Goal: Task Accomplishment & Management: Complete application form

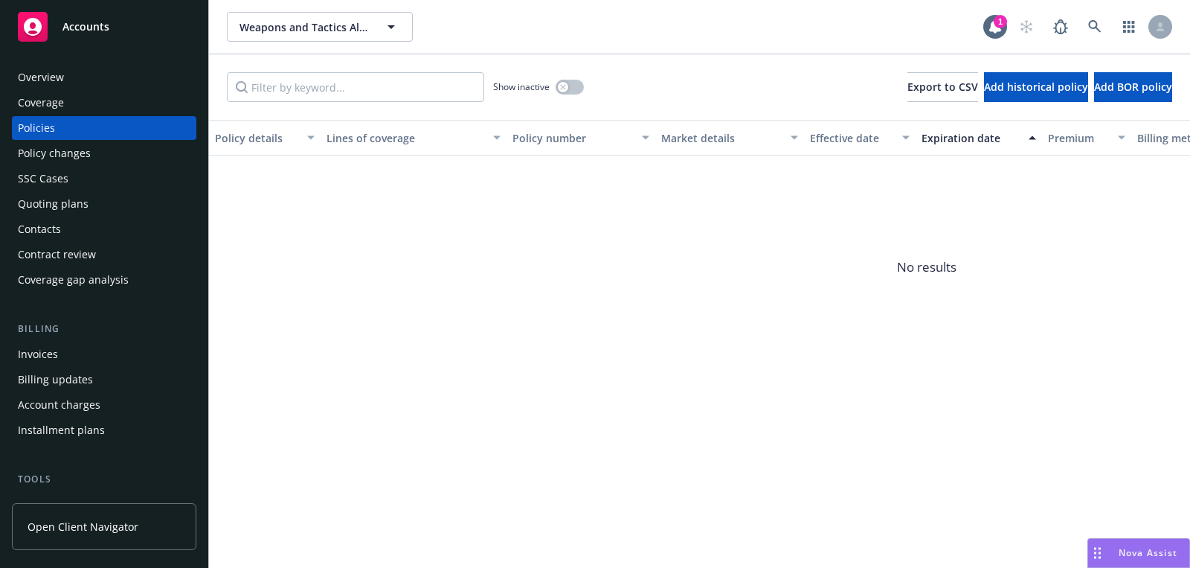
click at [51, 81] on div "Overview" at bounding box center [41, 77] width 46 height 24
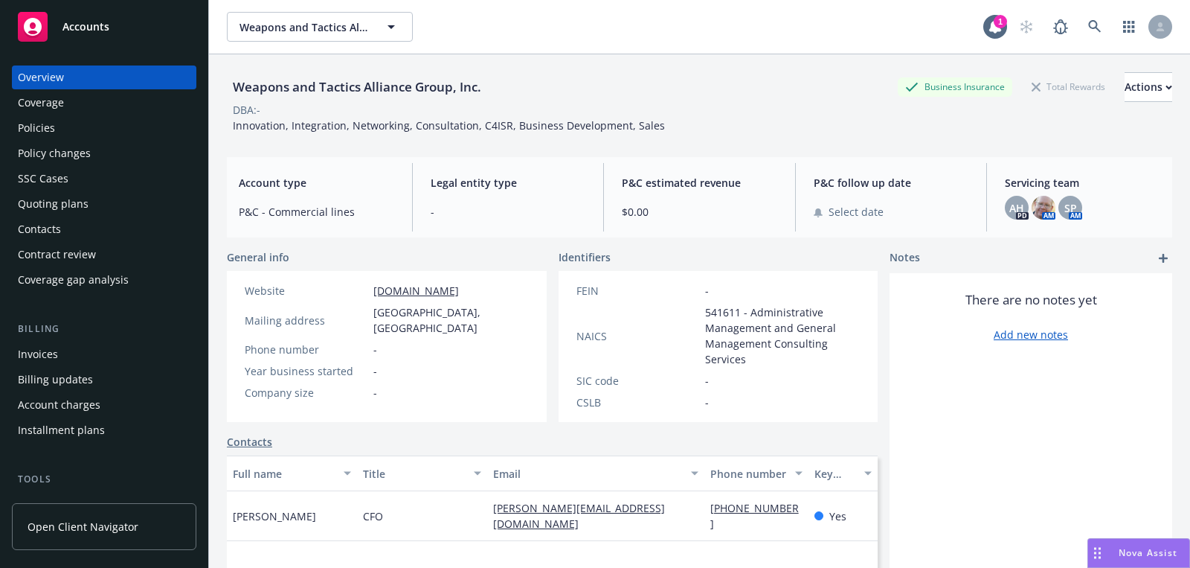
click at [1058, 212] on div "AH PD AM SP AM" at bounding box center [1082, 208] width 155 height 24
click at [1050, 211] on img at bounding box center [1044, 208] width 24 height 24
click at [80, 208] on div "Quoting plans" at bounding box center [53, 204] width 71 height 24
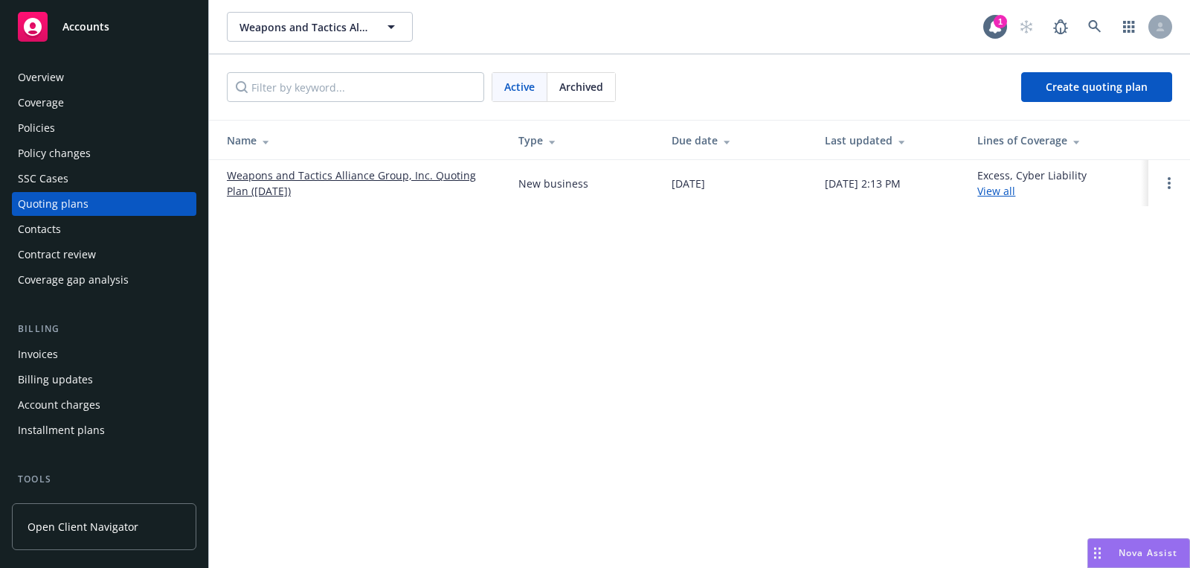
click at [171, 35] on div "Accounts" at bounding box center [104, 27] width 173 height 30
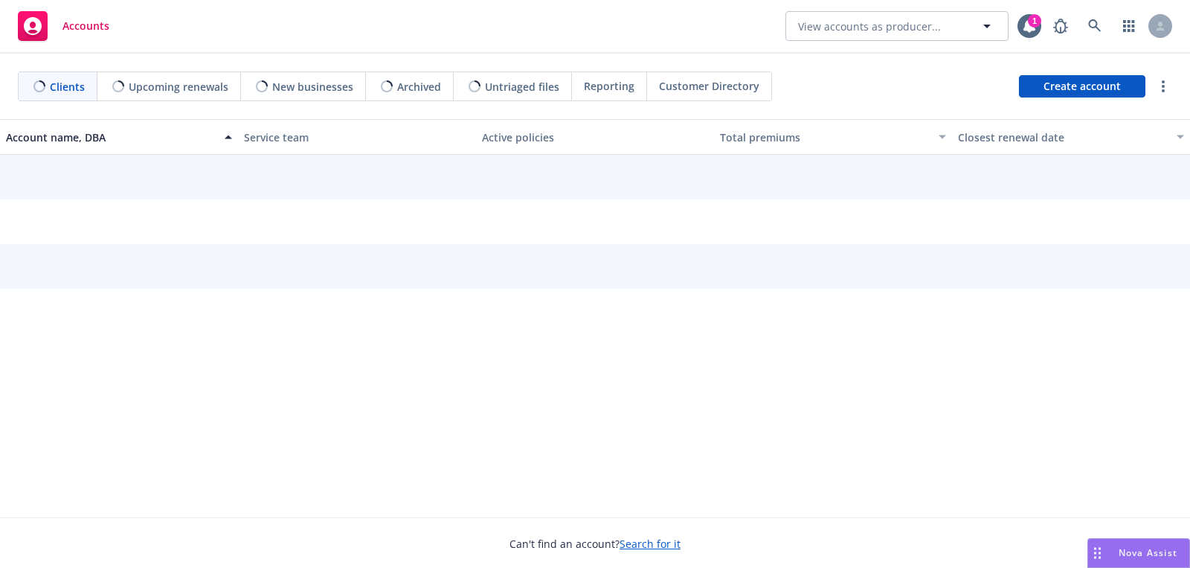
click at [1102, 48] on div "Accounts View accounts as producer... 1" at bounding box center [595, 27] width 1190 height 54
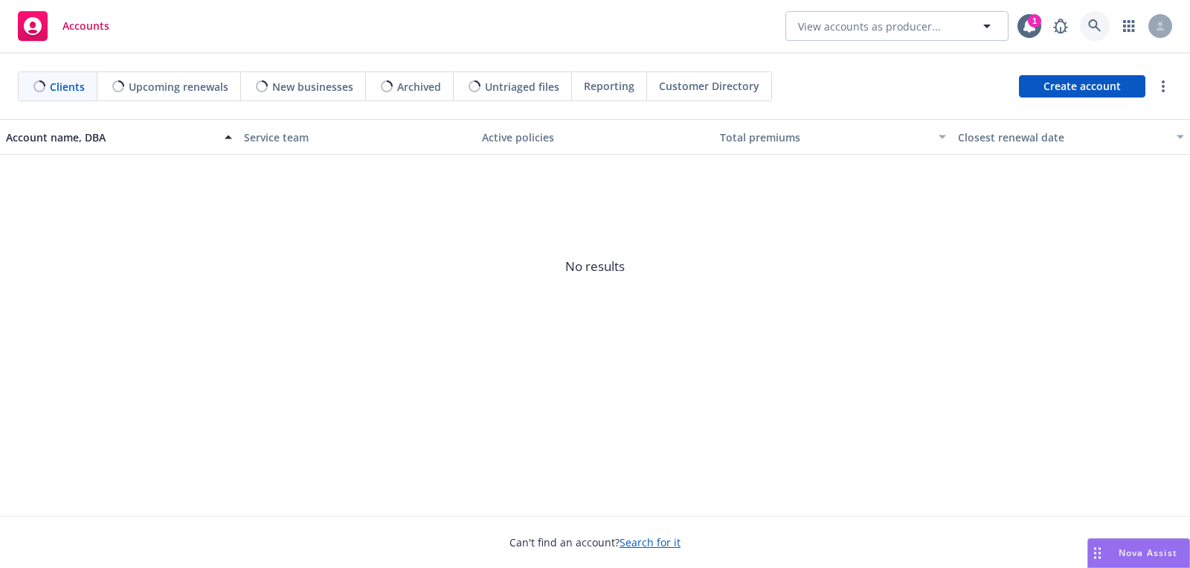
click at [1102, 36] on link at bounding box center [1095, 26] width 30 height 30
click at [1087, 71] on div "Clients (0) Upcoming renewals (0) New businesses (0) Archived (0) Untriaged fil…" at bounding box center [595, 86] width 1190 height 65
click at [1066, 86] on span "Create account" at bounding box center [1082, 86] width 77 height 28
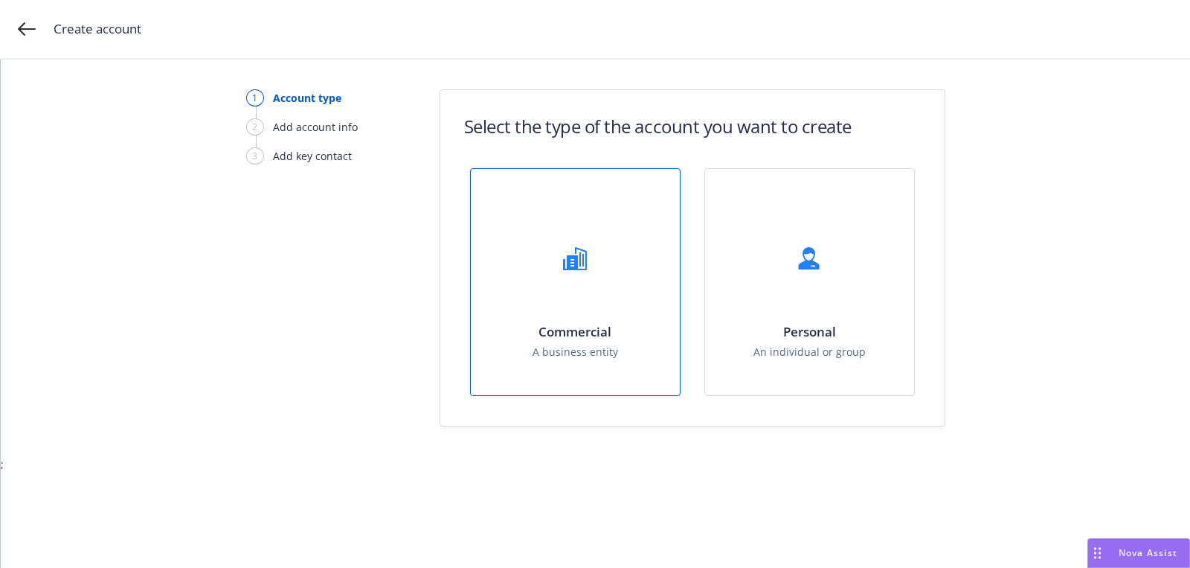
click at [515, 298] on div "Commercial A business entity" at bounding box center [575, 282] width 209 height 226
select select "US"
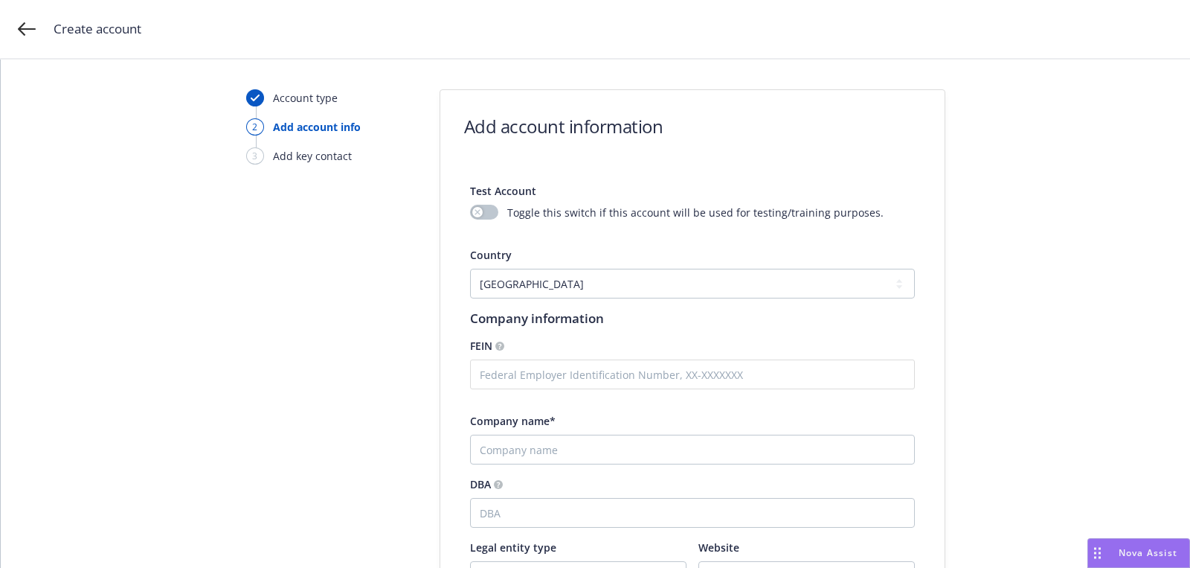
click at [516, 414] on span "Company name*" at bounding box center [513, 421] width 86 height 14
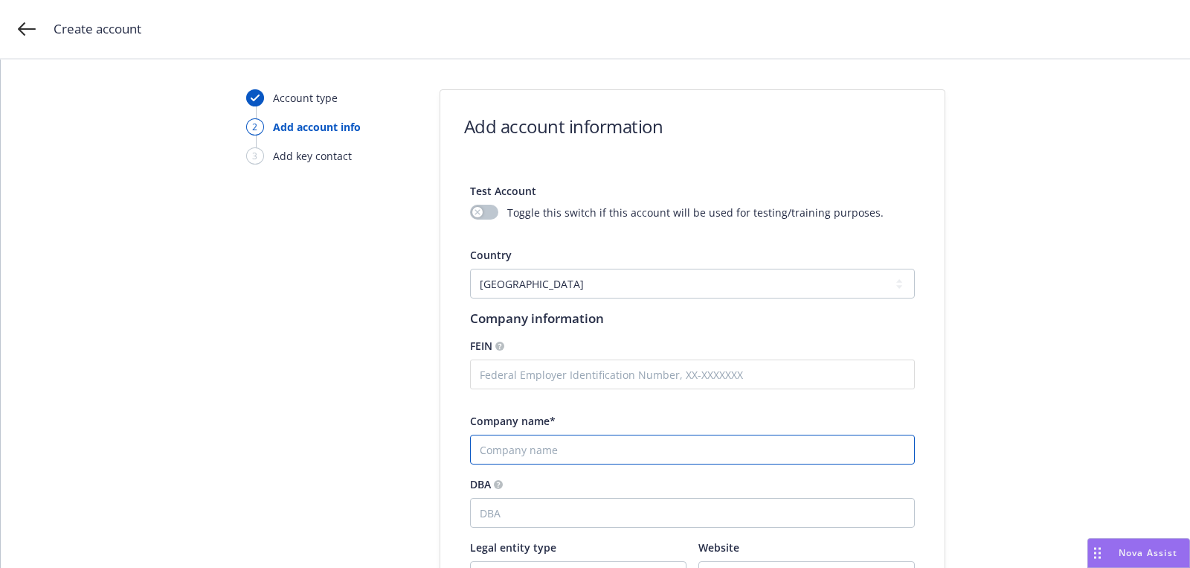
click at [516, 434] on input "Company name*" at bounding box center [692, 449] width 445 height 30
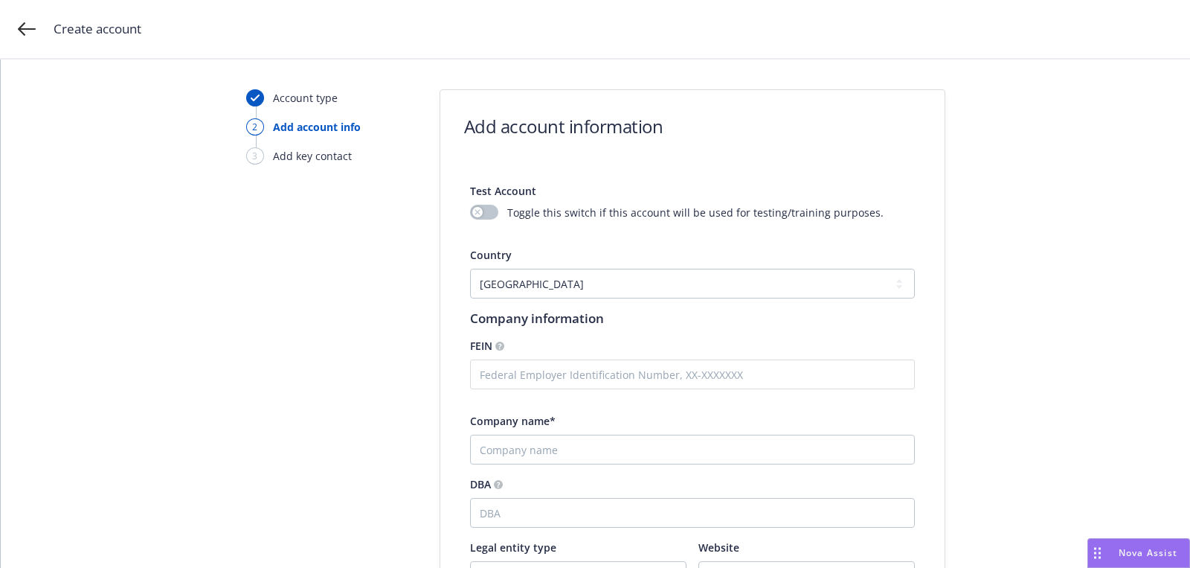
click at [516, 430] on div "Company name*" at bounding box center [692, 438] width 445 height 51
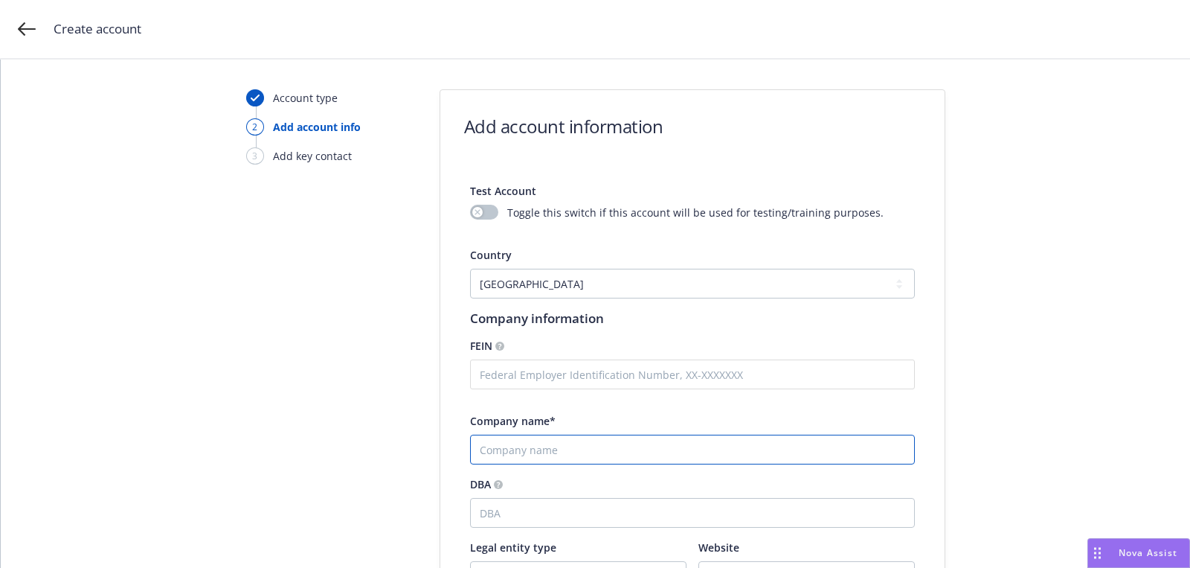
click at [513, 443] on input "Company name*" at bounding box center [692, 449] width 445 height 30
paste input "MisaLabs"
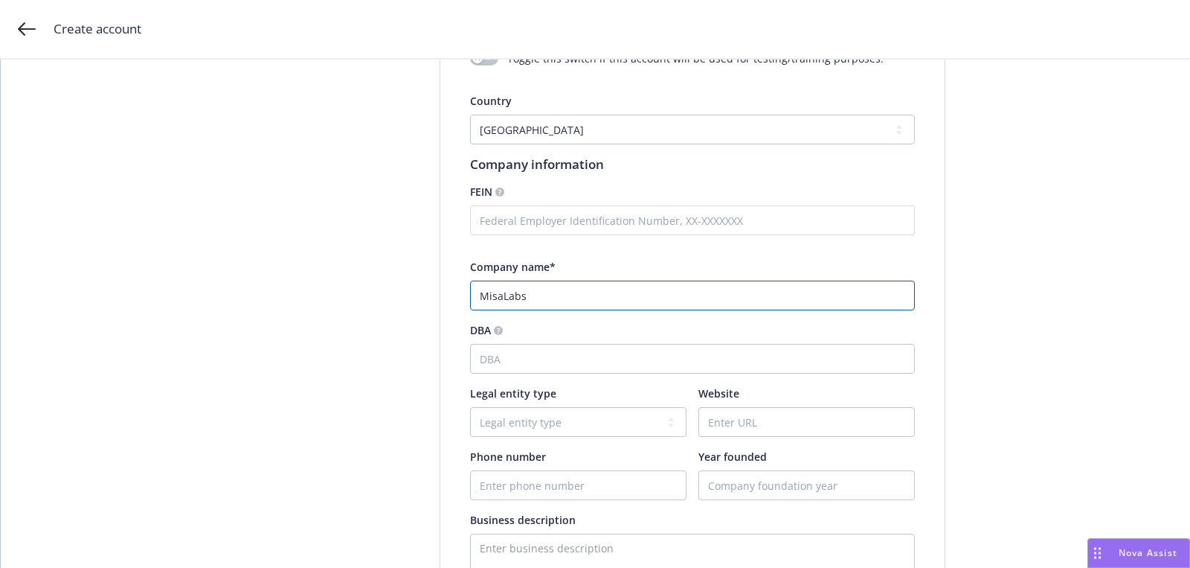
scroll to position [325, 0]
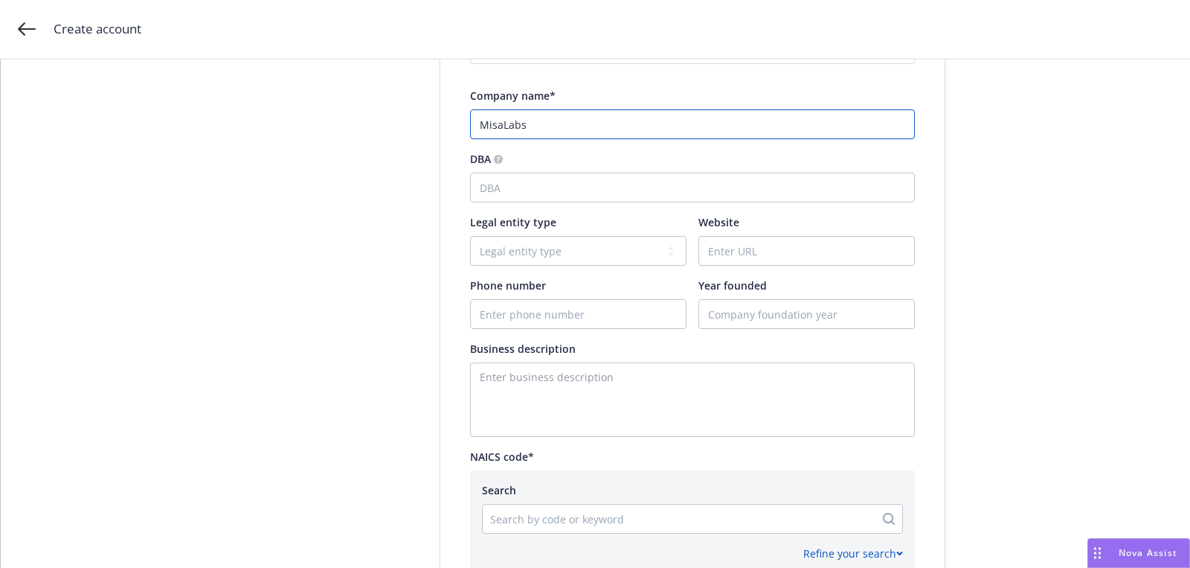
type input "MisaLabs"
paste input "[URL]"
click at [745, 240] on input "Website" at bounding box center [806, 251] width 215 height 28
type input "[URL]"
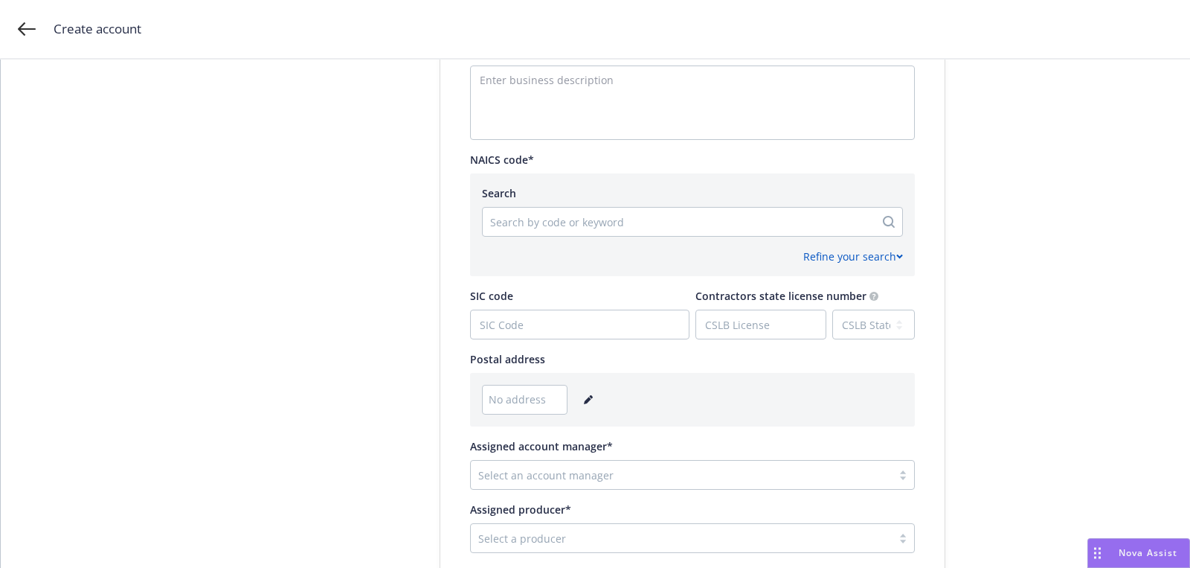
scroll to position [693, 0]
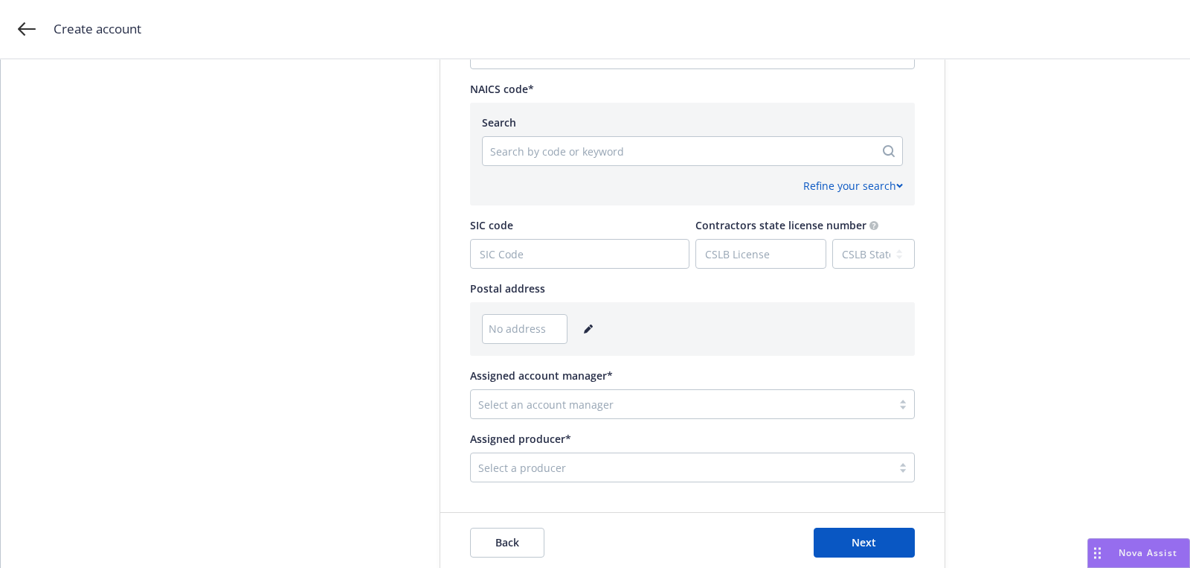
click at [592, 327] on link "editPencil" at bounding box center [589, 329] width 18 height 18
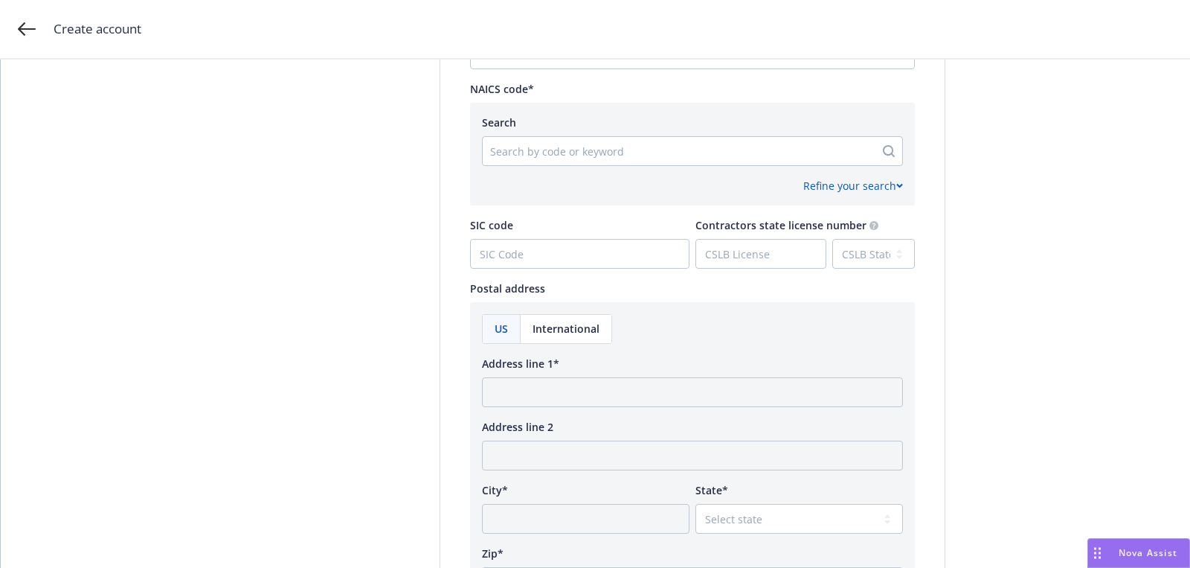
click at [571, 370] on div "Address line 1*" at bounding box center [692, 381] width 421 height 51
click at [558, 405] on div "US International Address line 1* Address line 2 City* State* Select state Zip* …" at bounding box center [692, 476] width 421 height 324
paste input "[STREET_ADDRESS][PERSON_NAME]"
type input "[STREET_ADDRESS][PERSON_NAME]"
click at [591, 147] on div at bounding box center [678, 151] width 377 height 18
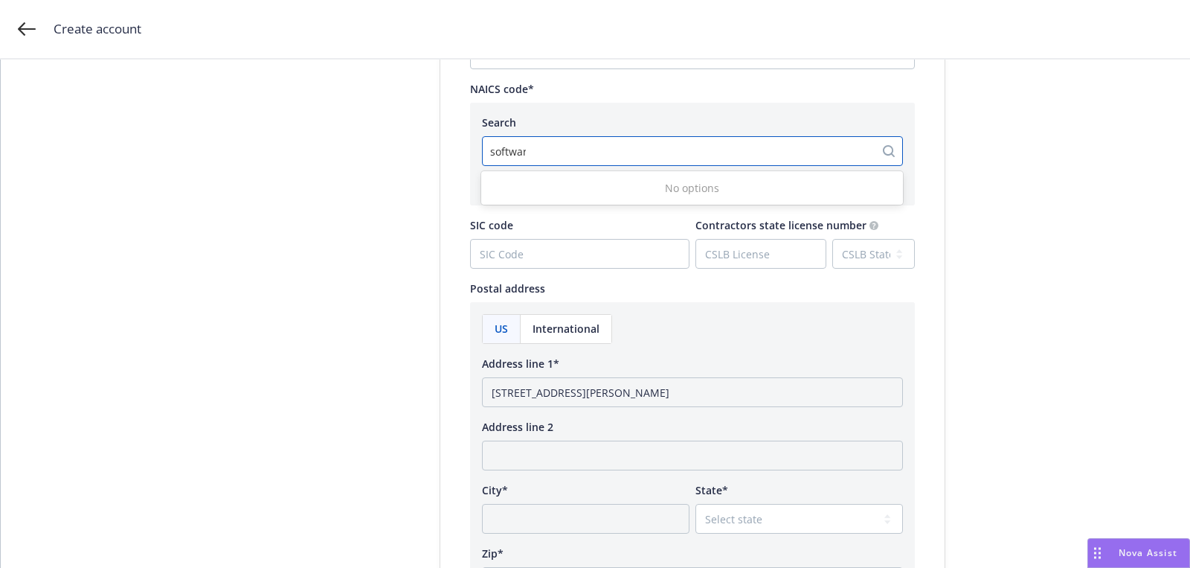
type input "software"
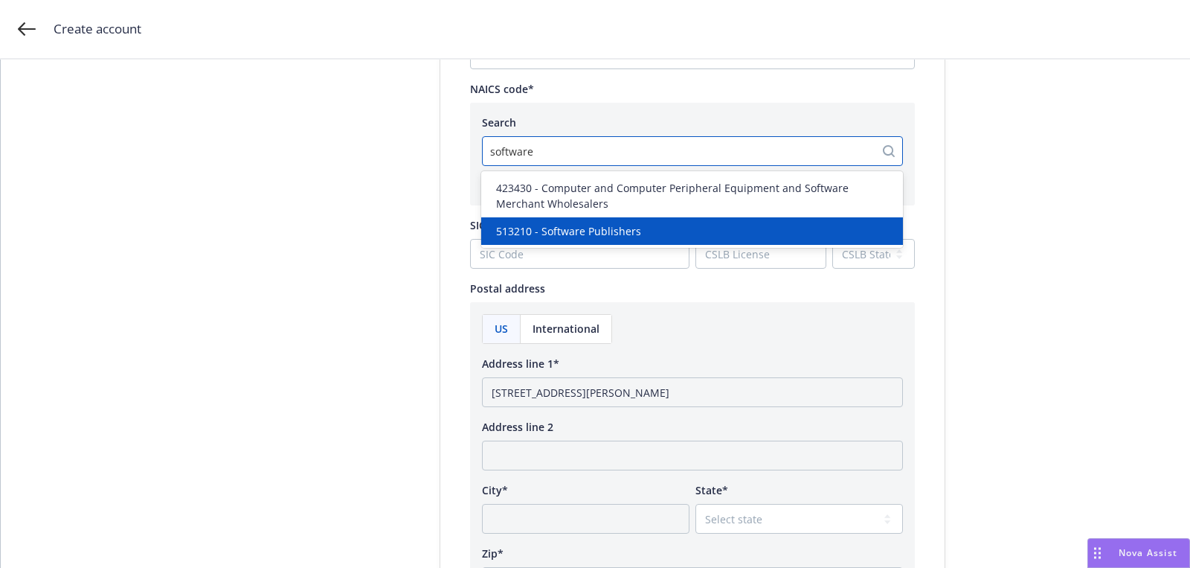
click at [590, 222] on div "513210 - Software Publishers" at bounding box center [692, 231] width 422 height 28
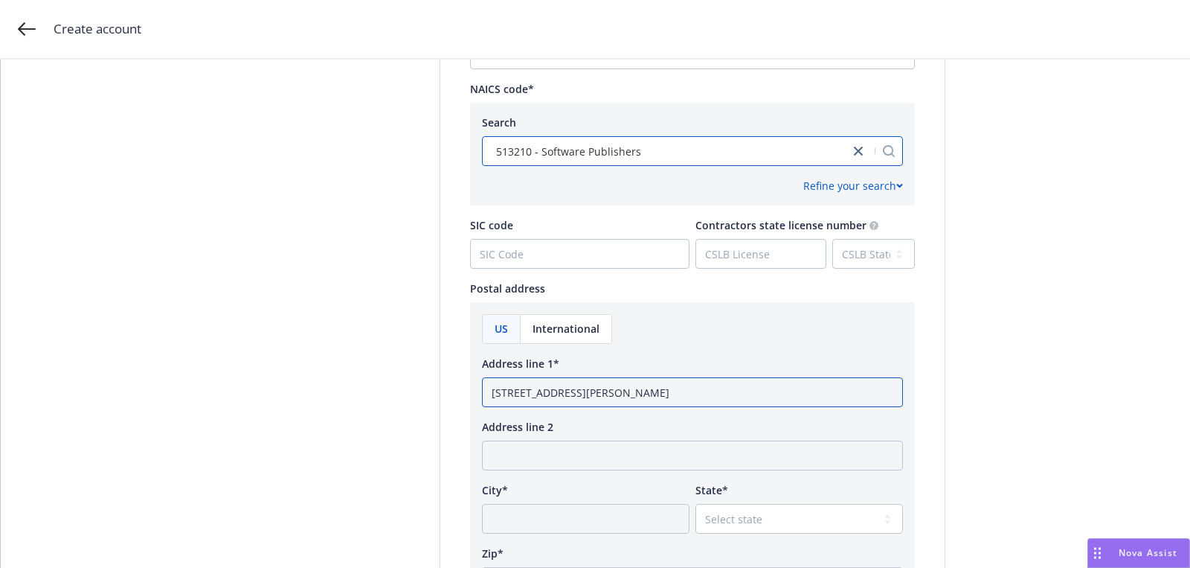
click at [690, 393] on input "[STREET_ADDRESS][PERSON_NAME]" at bounding box center [692, 392] width 421 height 30
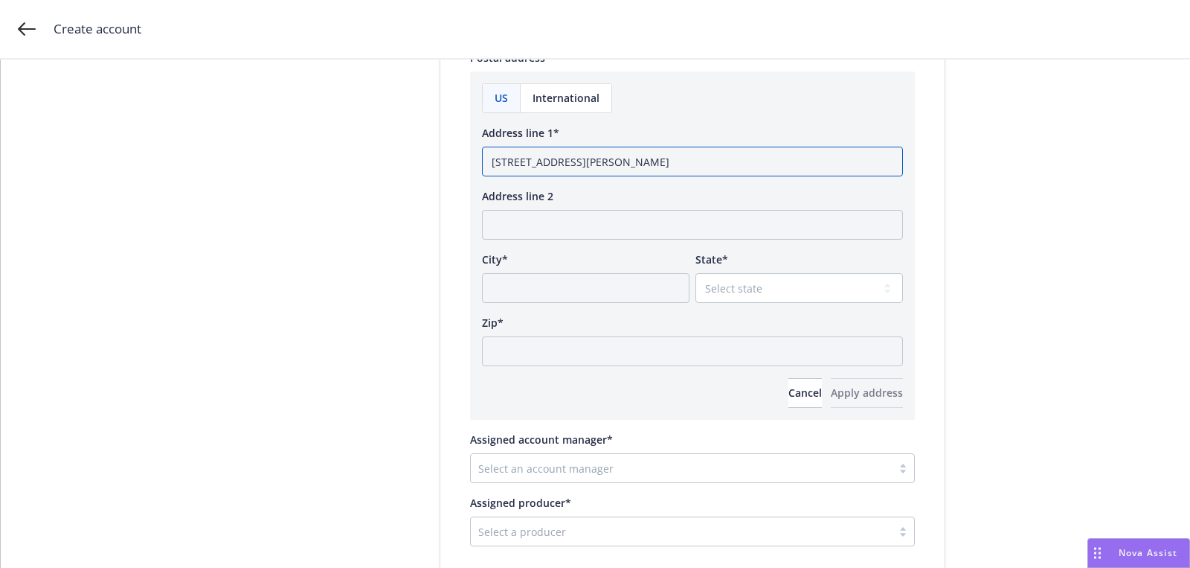
type input "[STREET_ADDRESS][PERSON_NAME]"
click at [647, 350] on input "Zip*" at bounding box center [692, 351] width 421 height 30
paste input "94123"
type input "94123"
click at [742, 302] on div "US International Address line 1* [STREET_ADDRESS][PERSON_NAME] Address line 2 C…" at bounding box center [692, 245] width 421 height 324
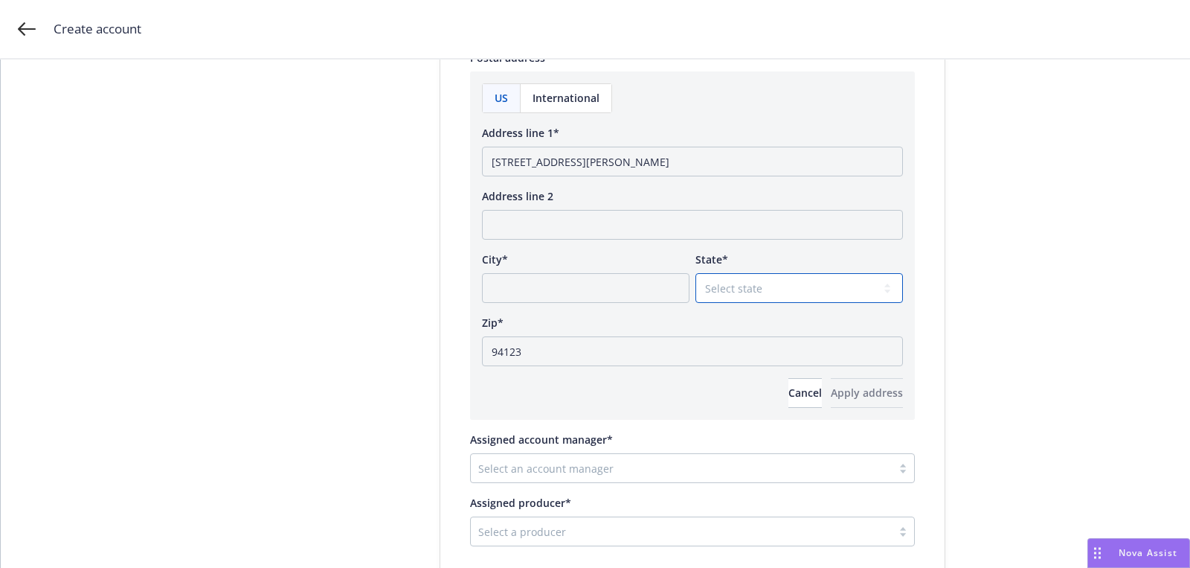
click at [740, 289] on select "Select state [US_STATE] [US_STATE] [US_STATE] [US_STATE] [US_STATE] [PERSON_NAM…" at bounding box center [800, 288] width 208 height 30
select select "CA"
drag, startPoint x: 647, startPoint y: 164, endPoint x: 584, endPoint y: 164, distance: 63.2
click at [584, 164] on input "[STREET_ADDRESS][PERSON_NAME]" at bounding box center [692, 162] width 421 height 30
type input "[STREET_ADDRESS][PERSON_NAME]"
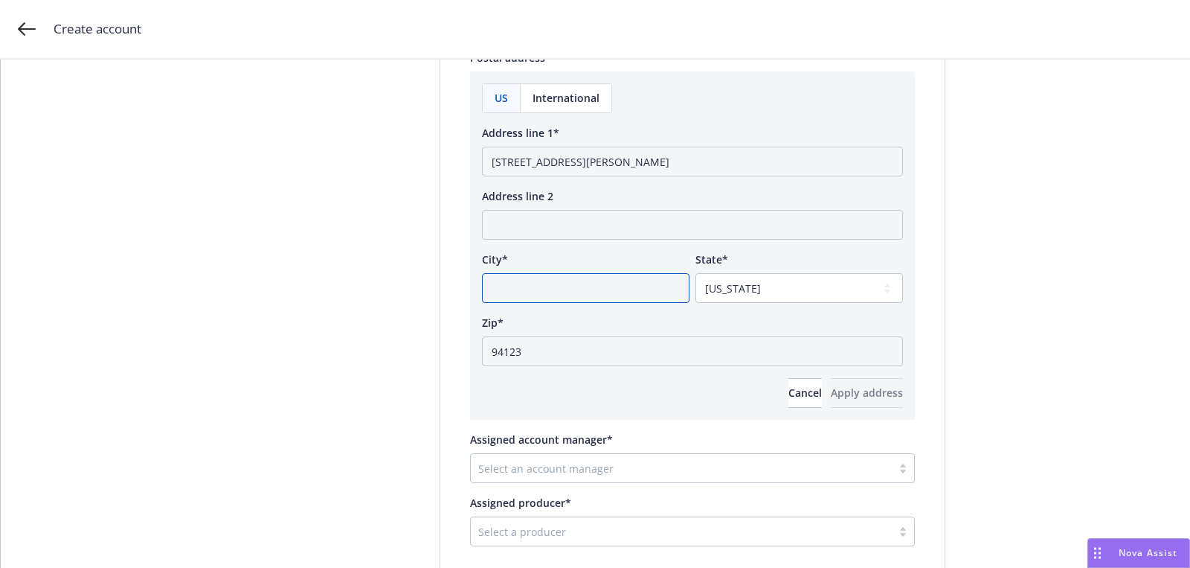
click at [550, 283] on input "City*" at bounding box center [586, 288] width 208 height 30
paste input "an Francisco"
click at [493, 288] on input "an Francisco" at bounding box center [586, 288] width 208 height 30
type input "[GEOGRAPHIC_DATA]"
drag, startPoint x: 583, startPoint y: 165, endPoint x: 673, endPoint y: 164, distance: 89.3
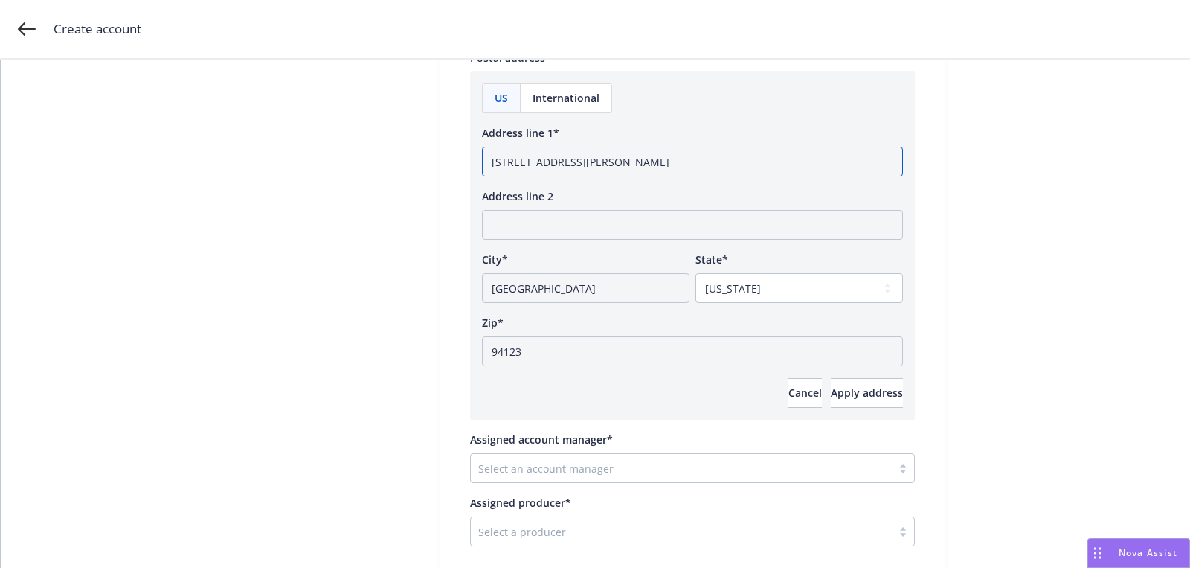
click at [650, 164] on input "[STREET_ADDRESS][PERSON_NAME]" at bounding box center [692, 162] width 421 height 30
type input "[STREET_ADDRESS][PERSON_NAME]"
click at [853, 388] on span "Apply address" at bounding box center [867, 392] width 72 height 14
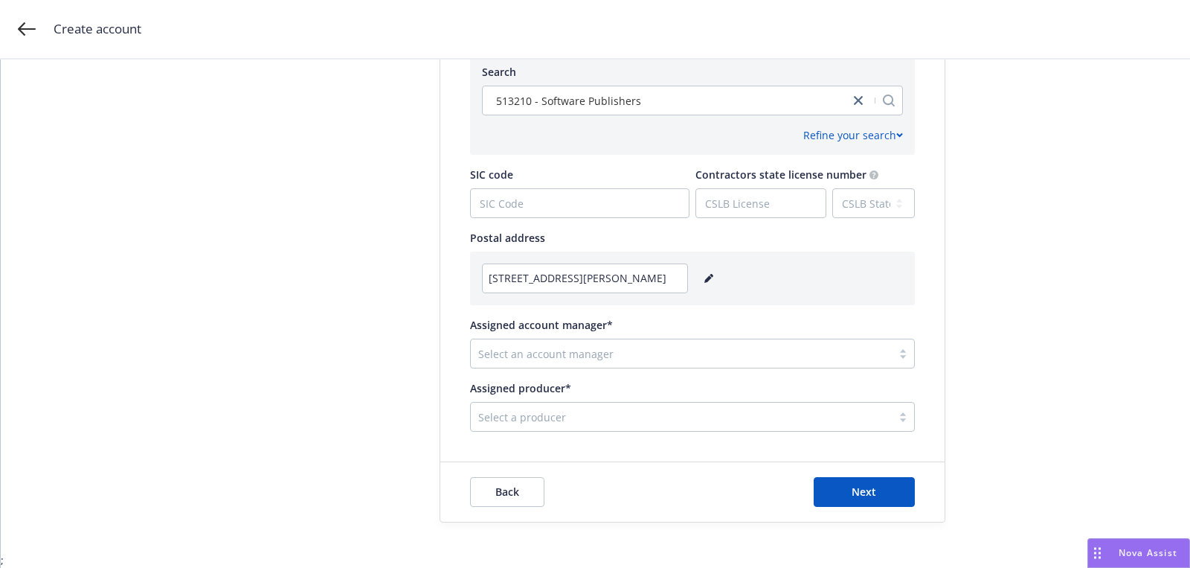
scroll to position [742, 0]
click at [545, 356] on div at bounding box center [681, 355] width 406 height 18
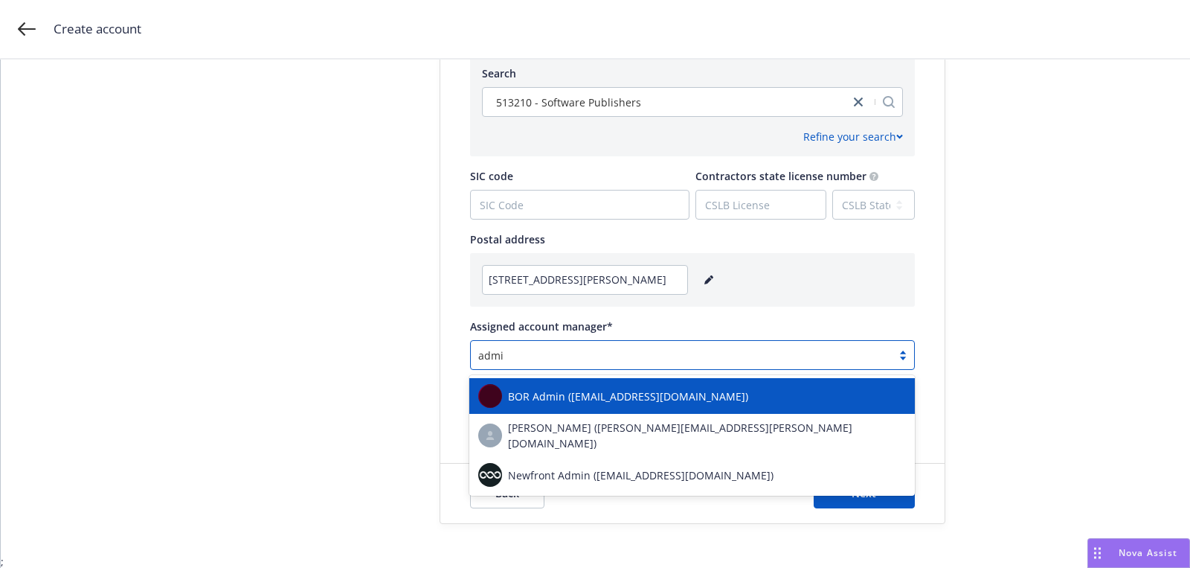
type input "admin"
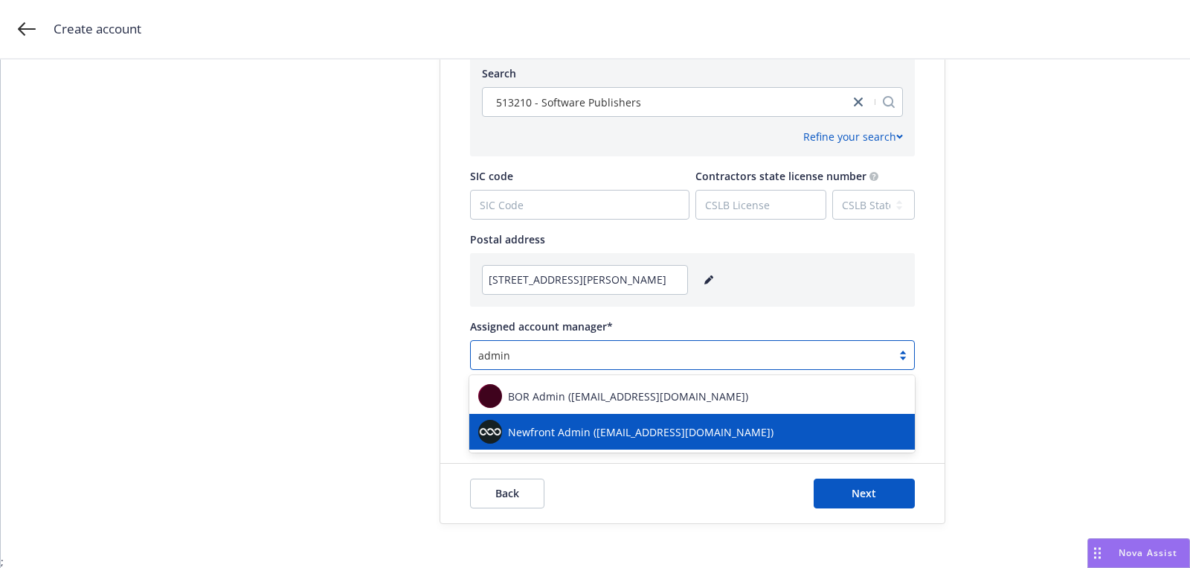
click at [552, 422] on div "Newfront Admin ([EMAIL_ADDRESS][DOMAIN_NAME])" at bounding box center [692, 432] width 428 height 24
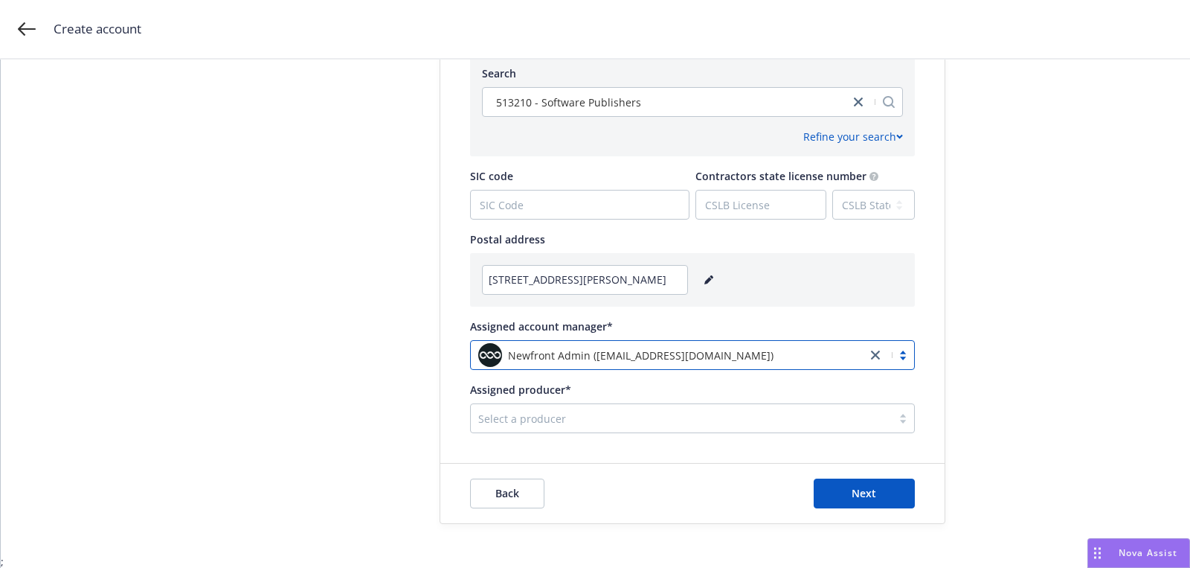
click at [556, 416] on div at bounding box center [681, 418] width 406 height 18
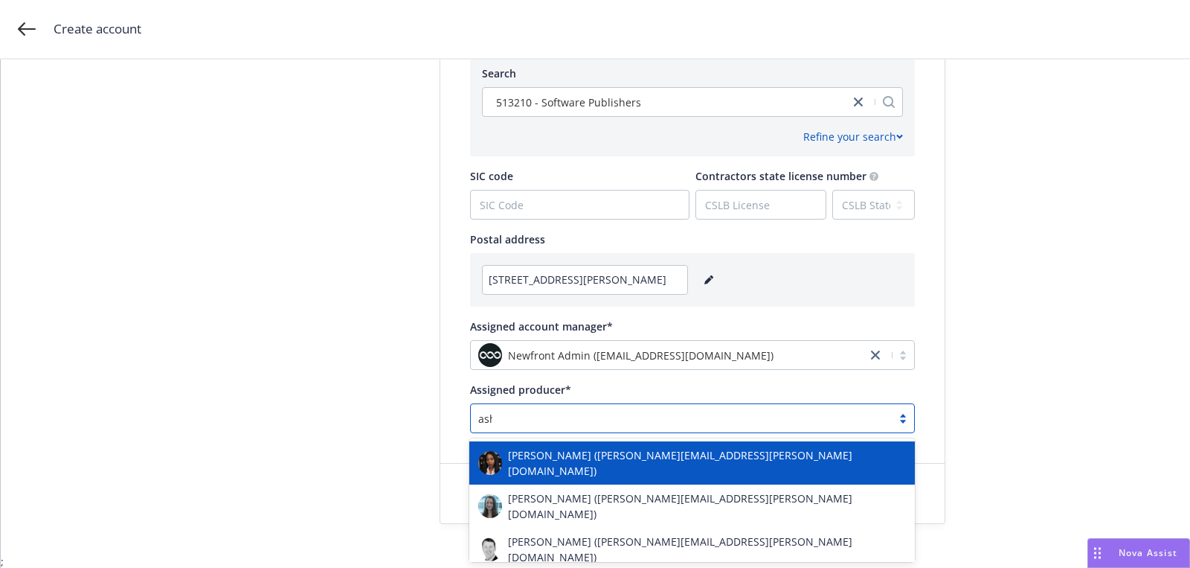
type input "ashl"
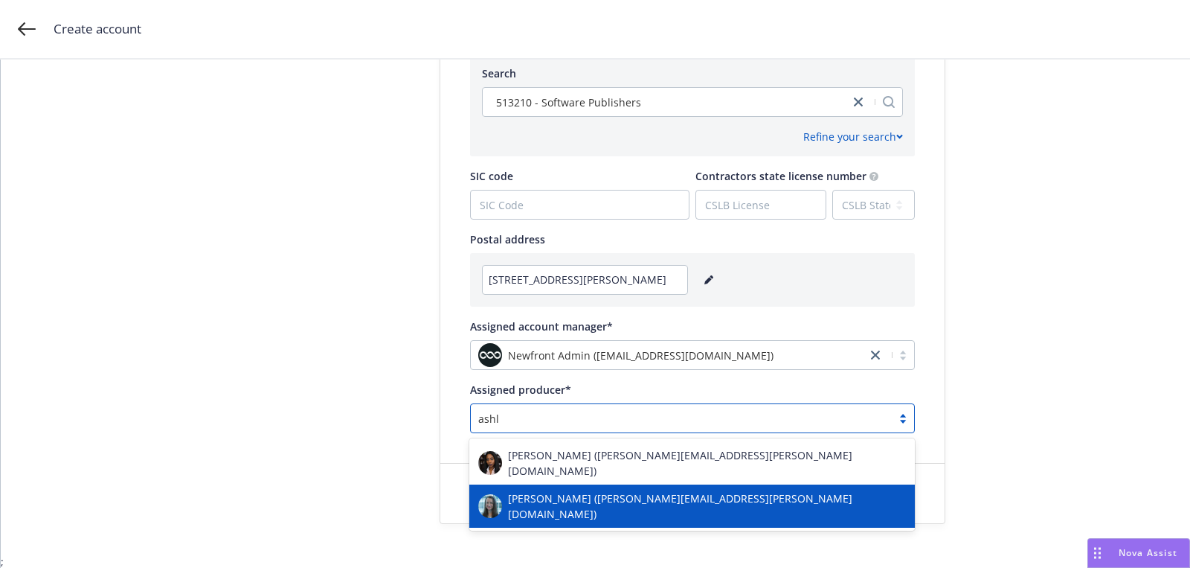
click at [647, 496] on span "[PERSON_NAME] ([PERSON_NAME][EMAIL_ADDRESS][PERSON_NAME][DOMAIN_NAME])" at bounding box center [707, 505] width 398 height 31
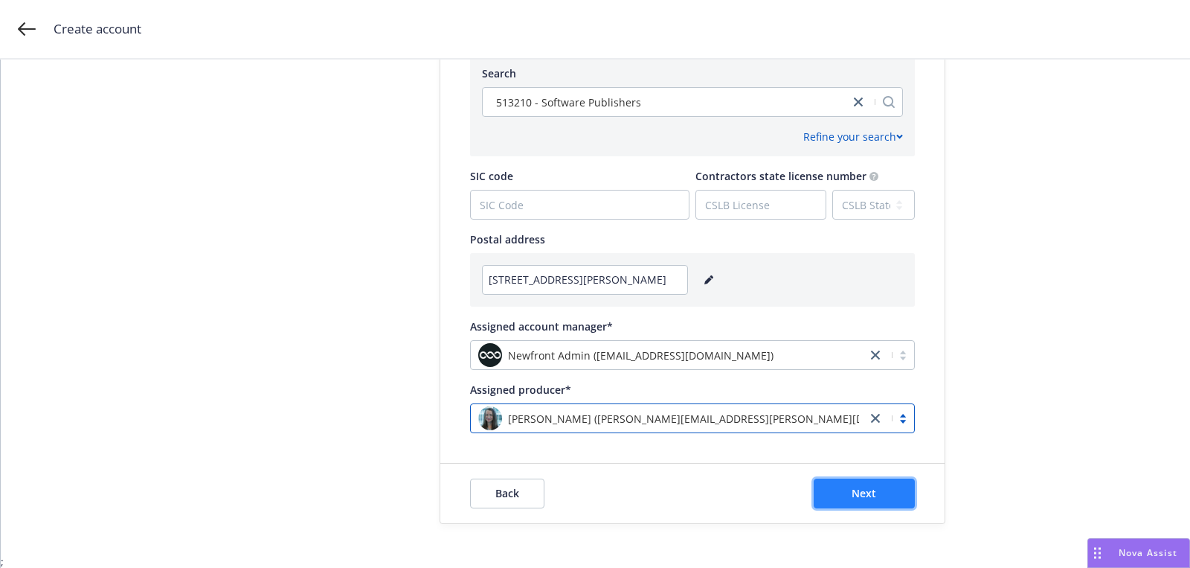
click at [824, 482] on button "Next" at bounding box center [864, 493] width 101 height 30
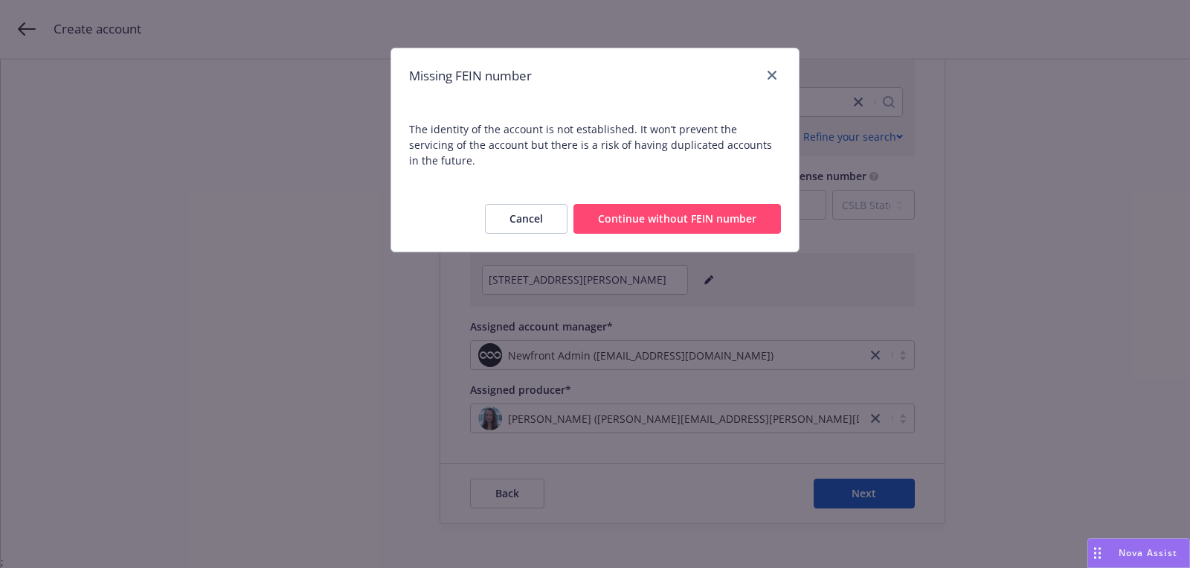
click at [699, 204] on button "Continue without FEIN number" at bounding box center [678, 219] width 208 height 30
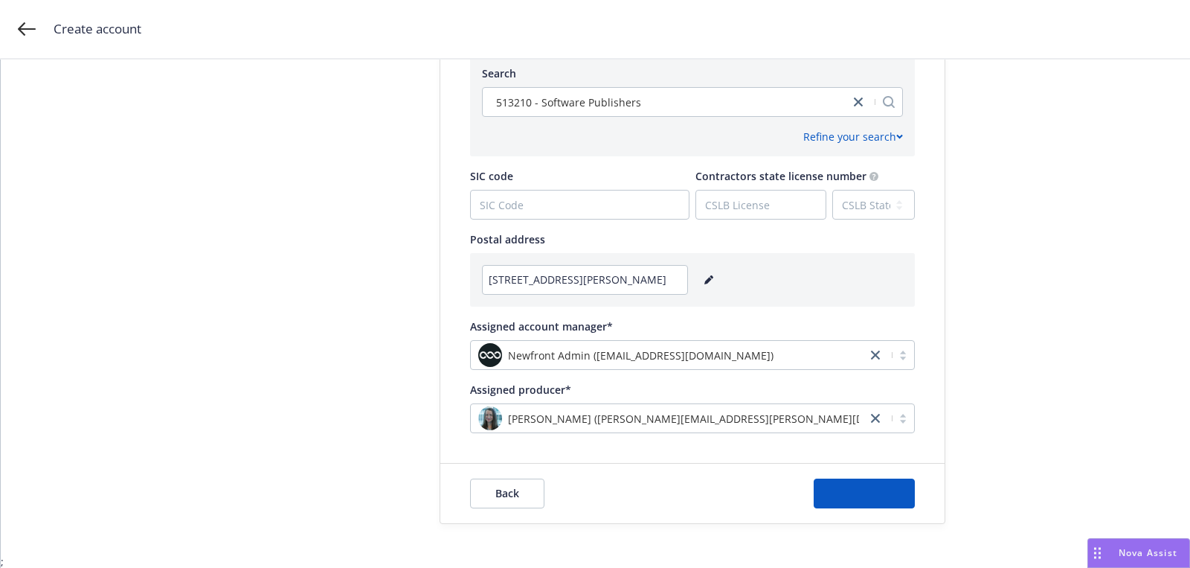
scroll to position [0, 0]
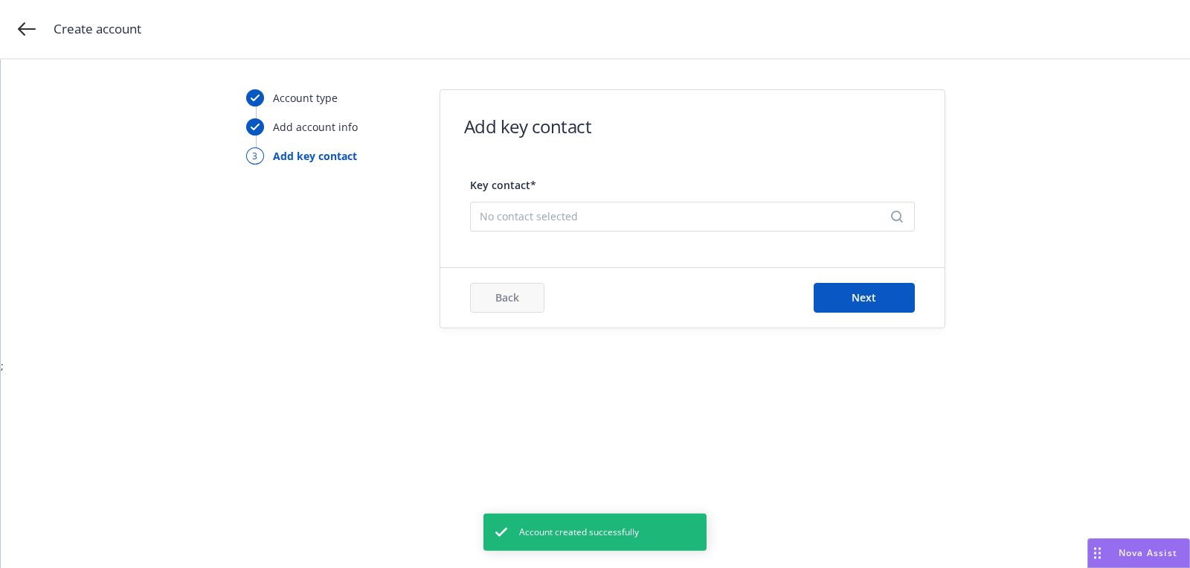
click at [645, 208] on span "No contact selected" at bounding box center [687, 216] width 414 height 16
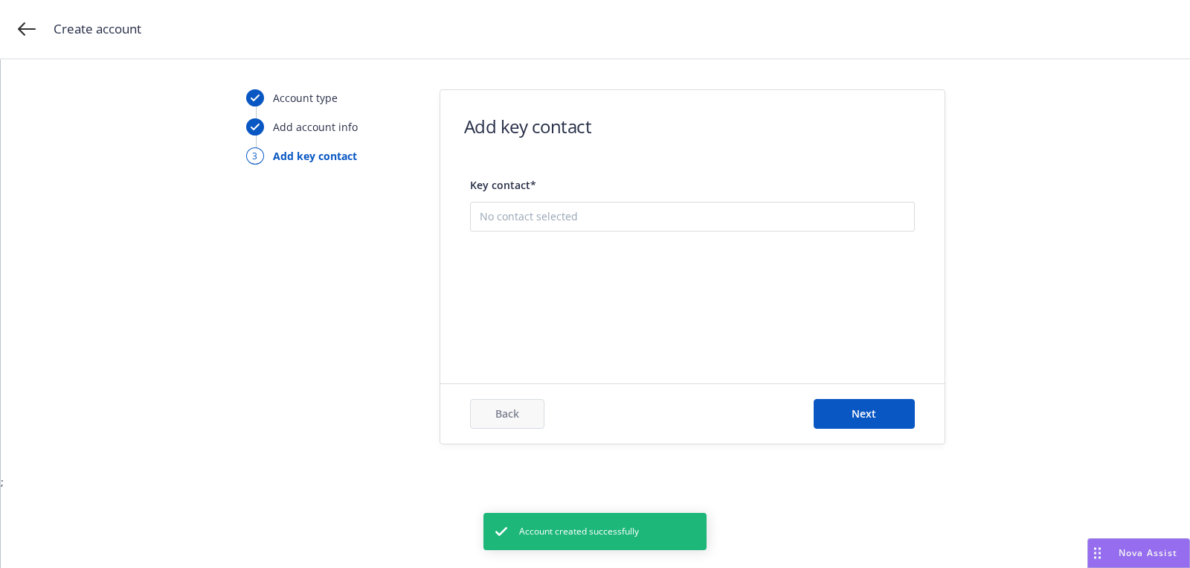
click at [641, 284] on button "Add new contact" at bounding box center [693, 291] width 426 height 30
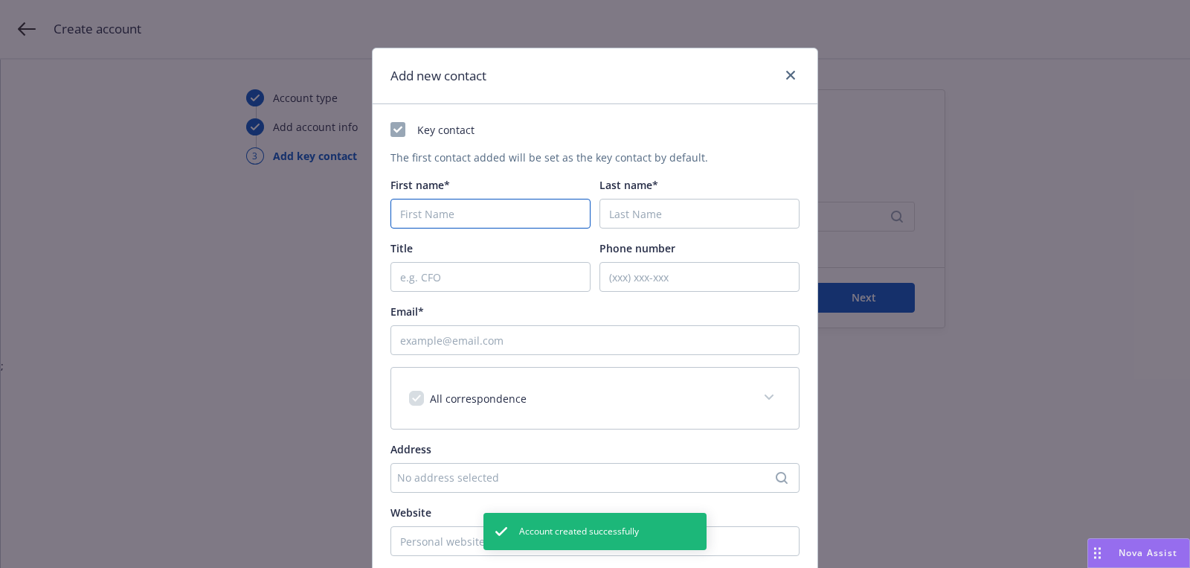
click at [498, 199] on input "First name*" at bounding box center [491, 214] width 200 height 30
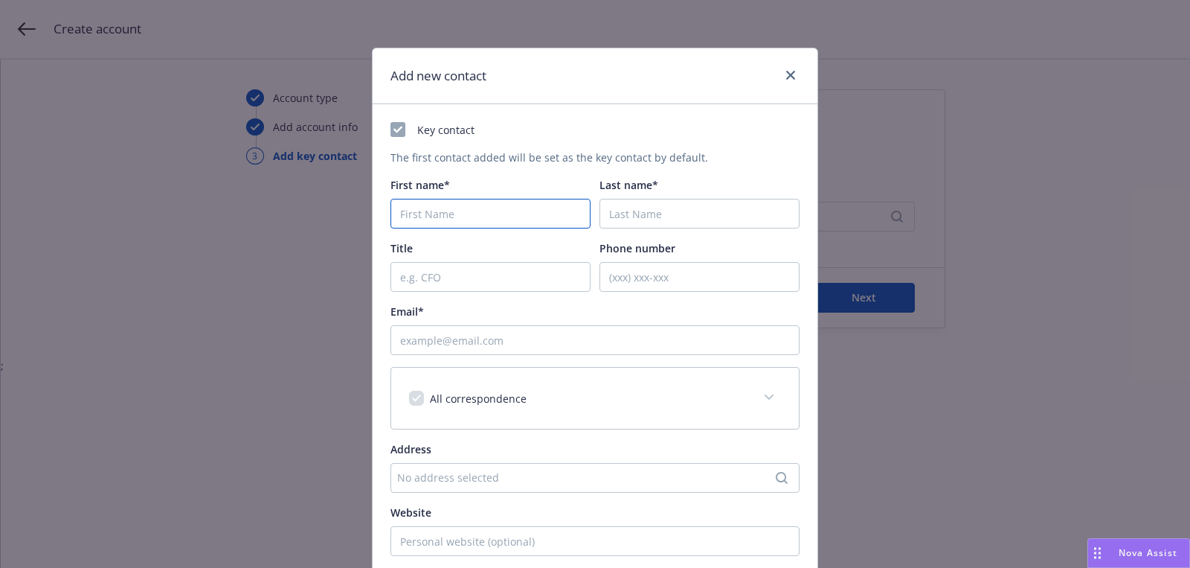
paste input "[PERSON_NAME]"
type input "[PERSON_NAME]"
click at [696, 225] on input "Last name*" at bounding box center [700, 214] width 200 height 30
paste input "St. [PERSON_NAME]"
type input "St. [PERSON_NAME]"
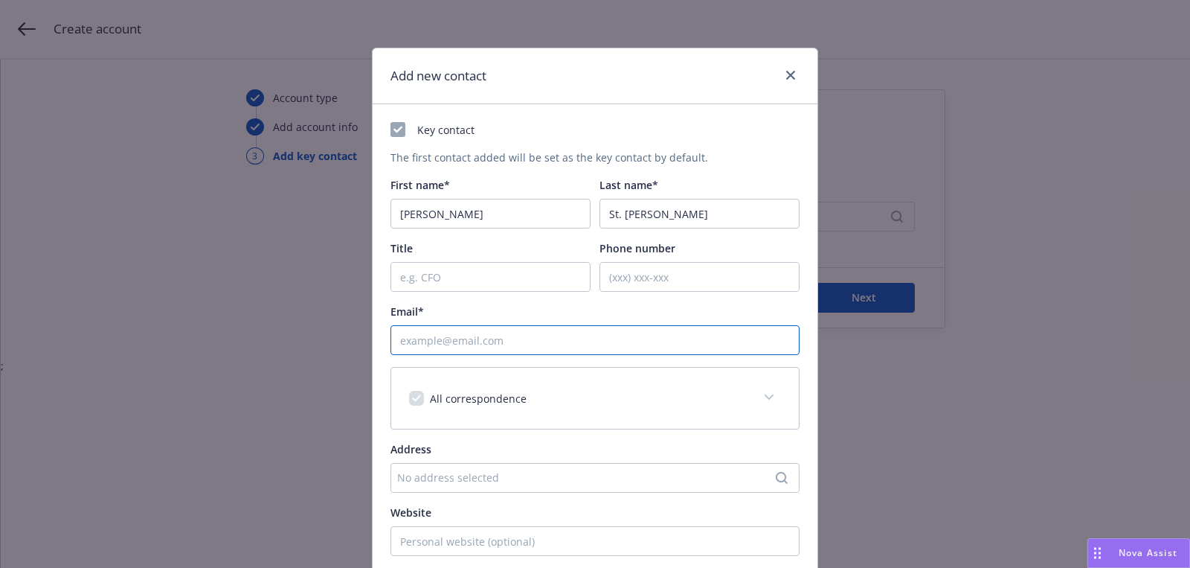
click at [501, 343] on input "Email*" at bounding box center [595, 340] width 409 height 30
paste input "[PERSON_NAME][EMAIL_ADDRESS]"
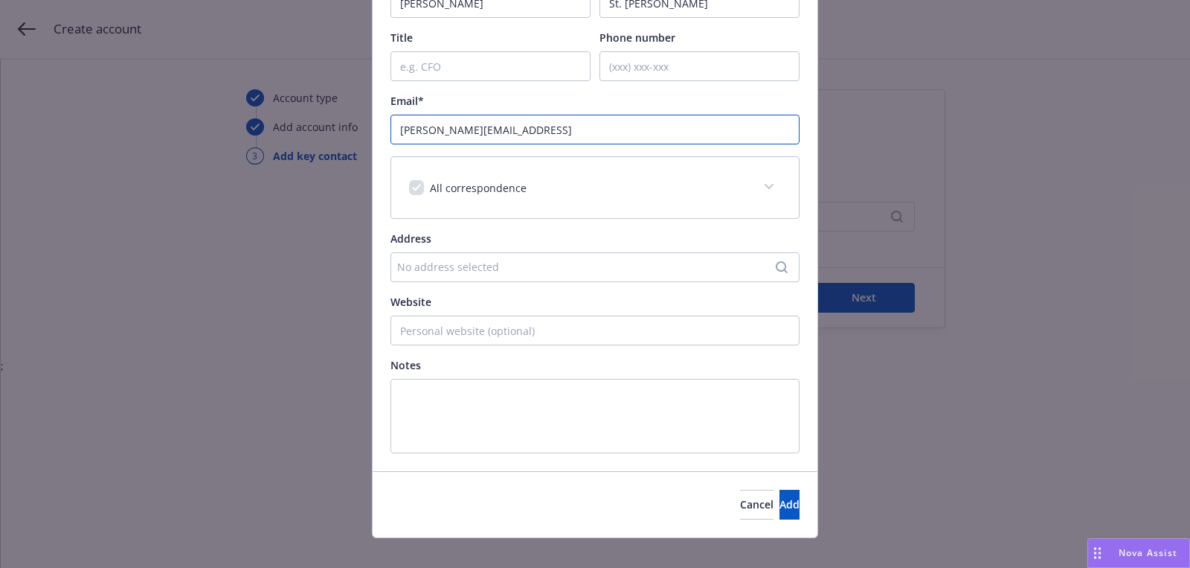
scroll to position [226, 0]
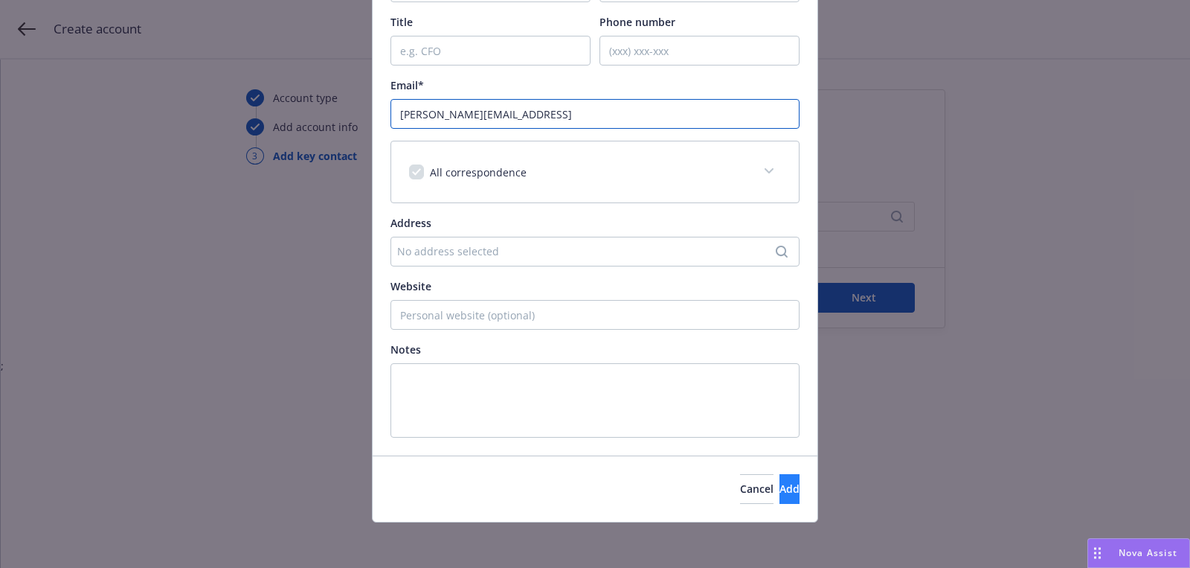
type input "[PERSON_NAME][EMAIL_ADDRESS]"
click at [780, 493] on span "Add" at bounding box center [790, 488] width 20 height 14
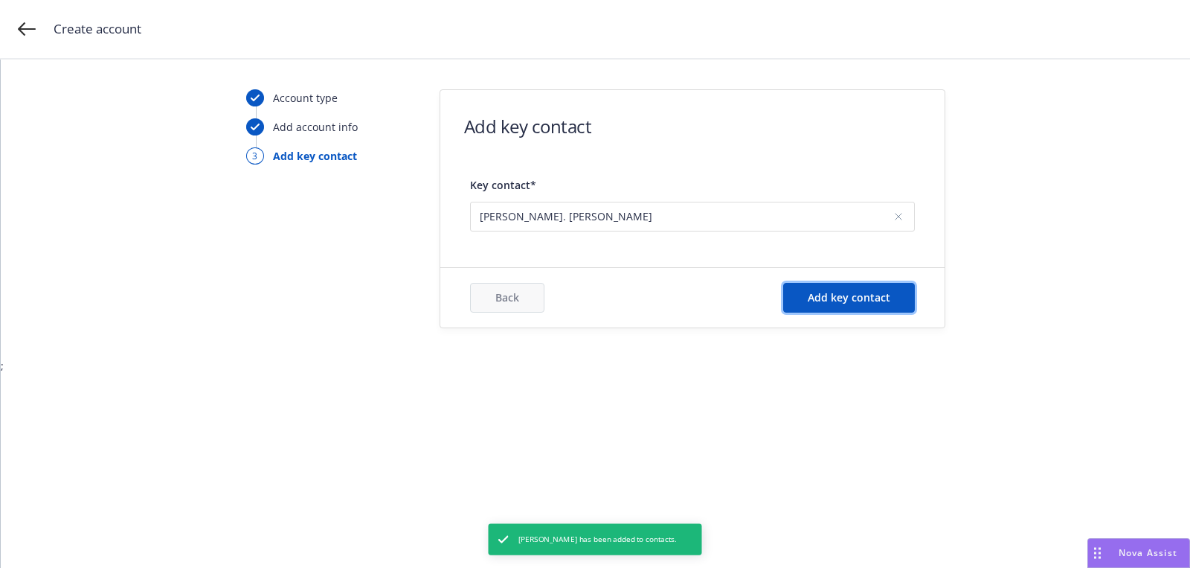
click at [892, 300] on button "Add key contact" at bounding box center [849, 298] width 132 height 30
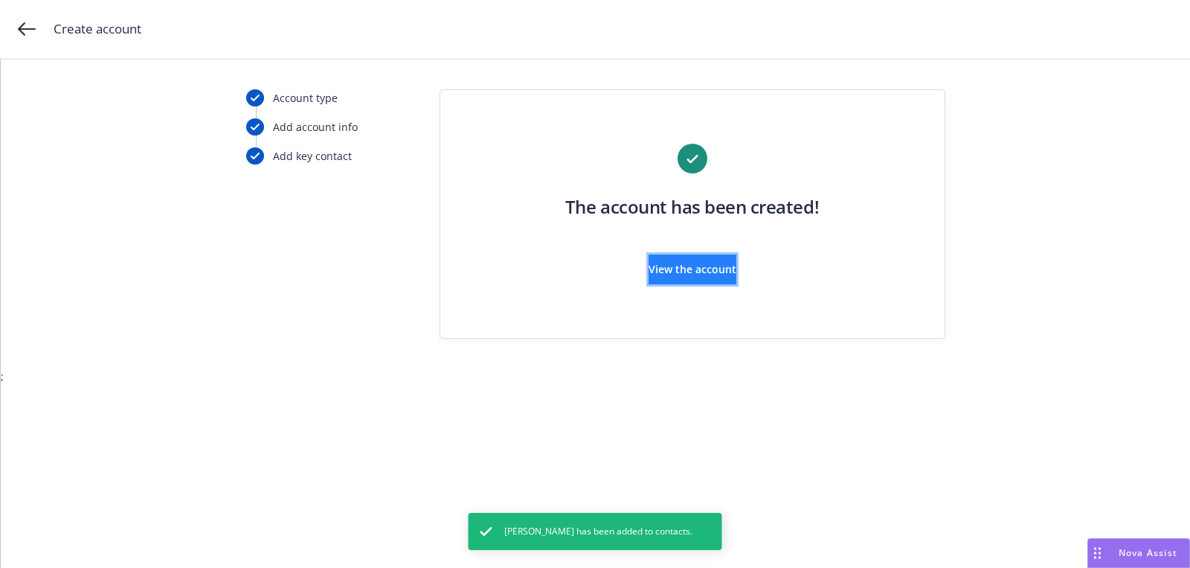
click at [737, 280] on button "View the account" at bounding box center [693, 269] width 88 height 30
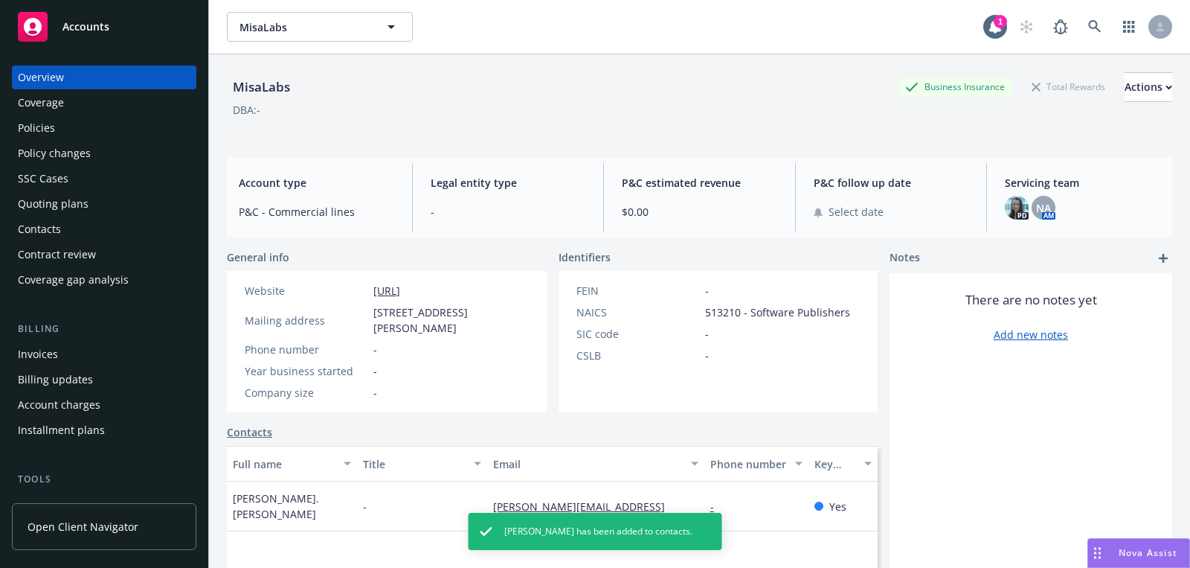
click at [105, 202] on div "Quoting plans" at bounding box center [104, 204] width 173 height 24
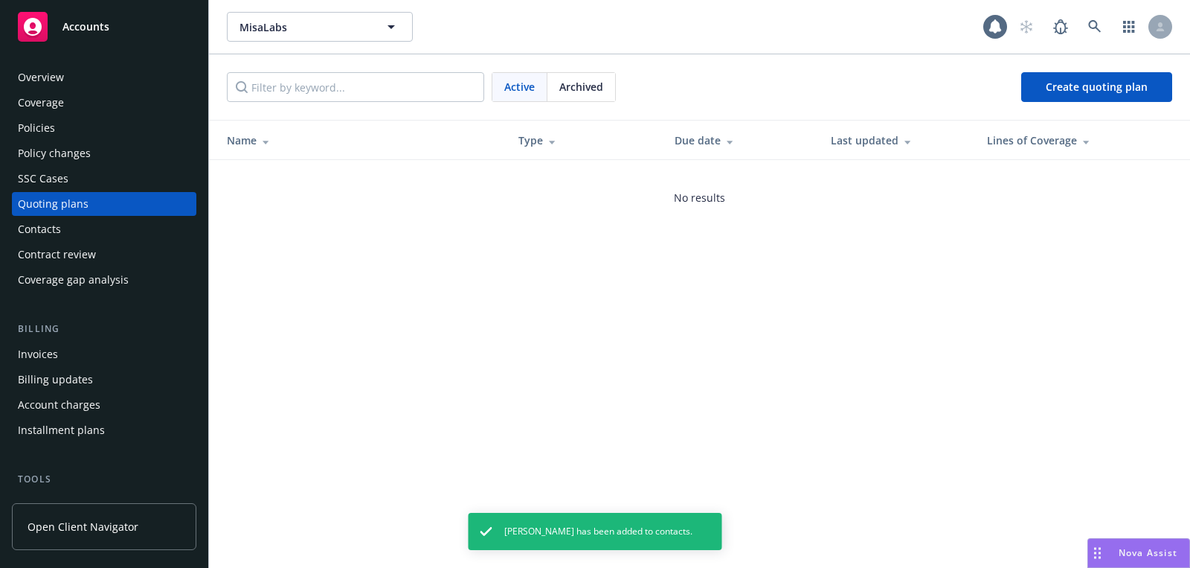
click at [89, 80] on div "Overview" at bounding box center [104, 77] width 173 height 24
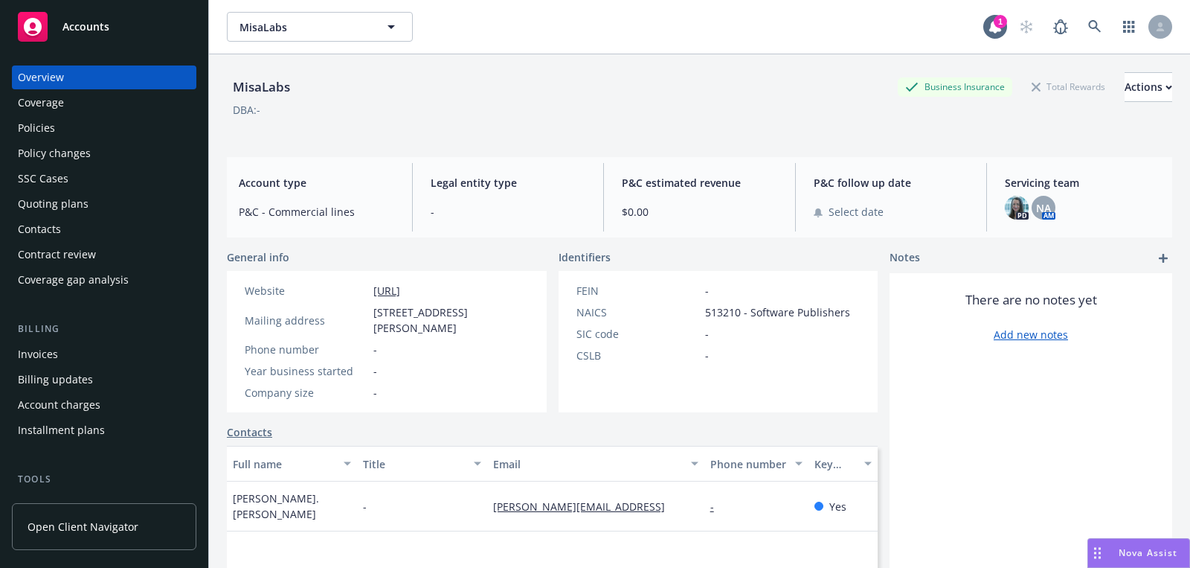
click at [138, 20] on div "Accounts" at bounding box center [104, 27] width 173 height 30
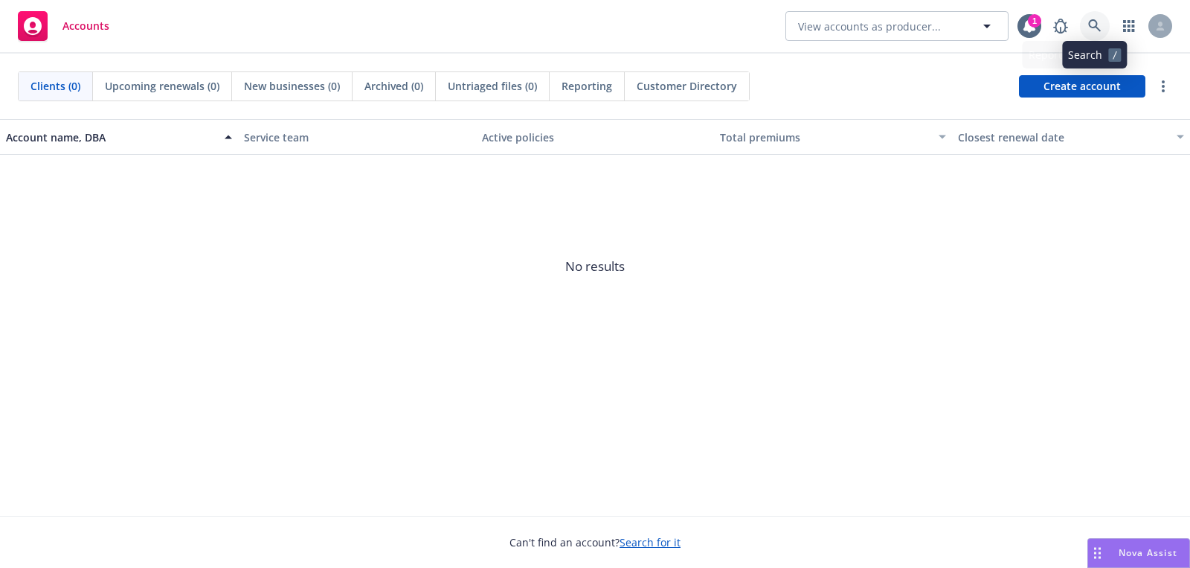
click at [1107, 26] on link at bounding box center [1095, 26] width 30 height 30
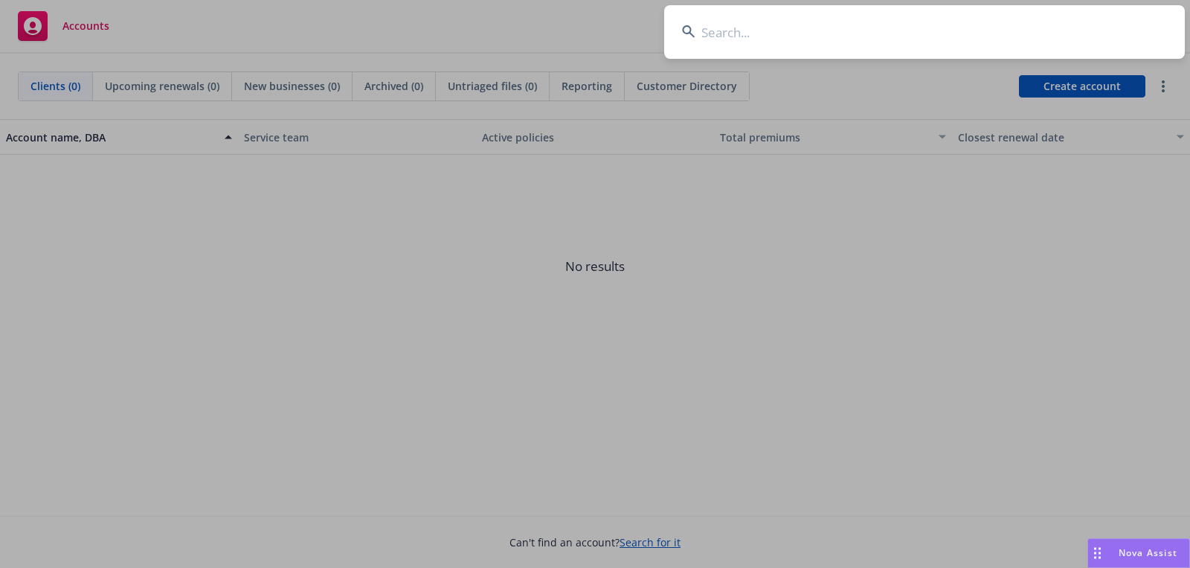
type input "TheIncLAB"
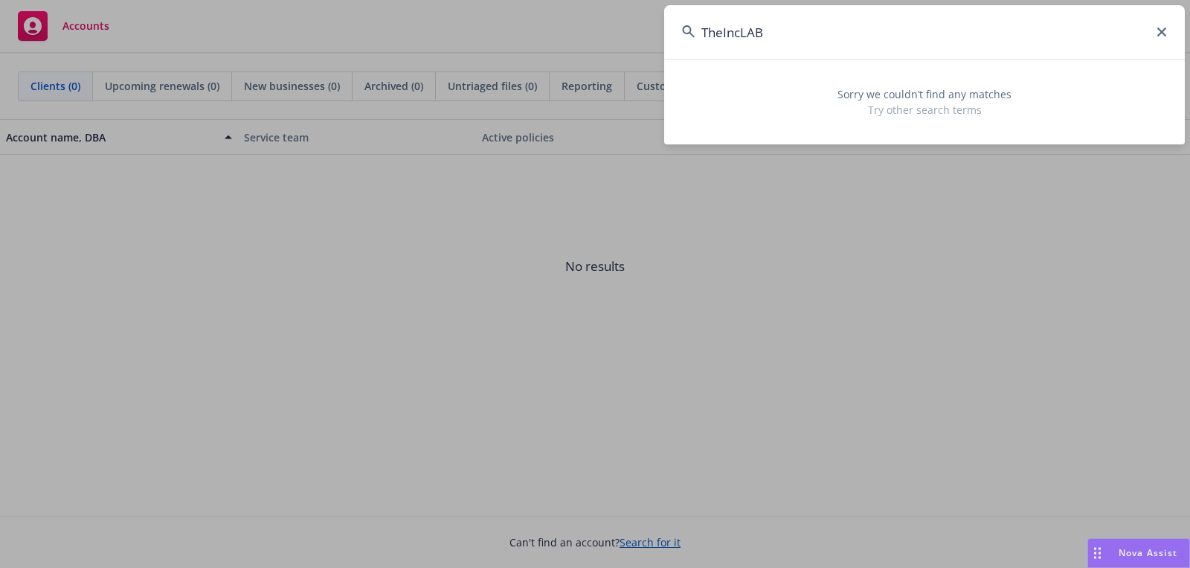
click at [1042, 71] on div "Clients (0) Upcoming renewals (0) New businesses (0) Archived (0) Untriaged fil…" at bounding box center [595, 86] width 1155 height 30
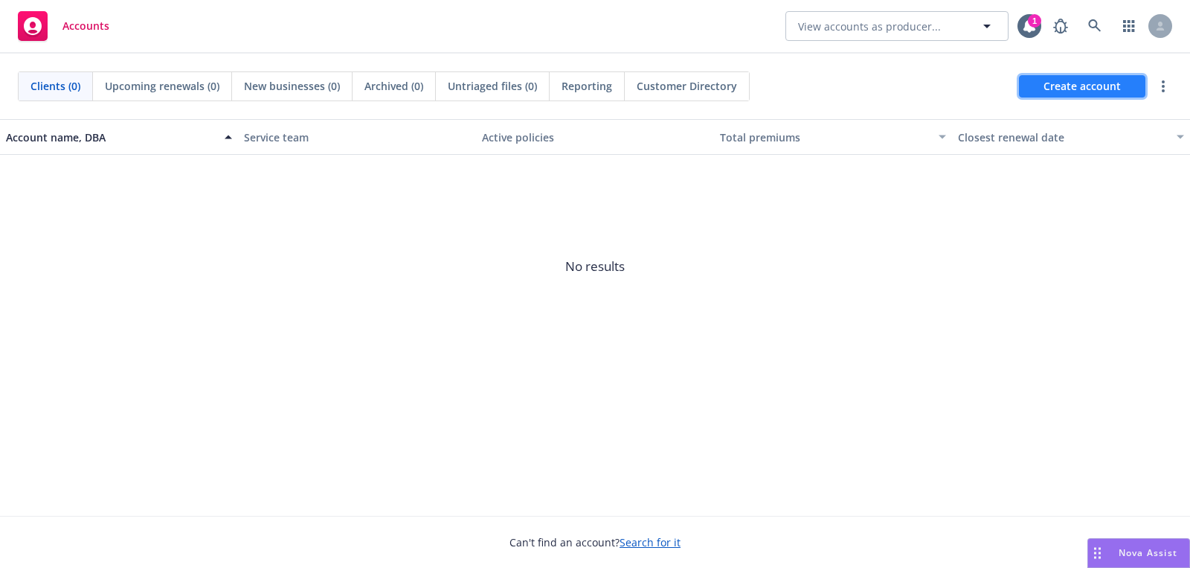
click at [1023, 81] on link "Create account" at bounding box center [1082, 86] width 126 height 22
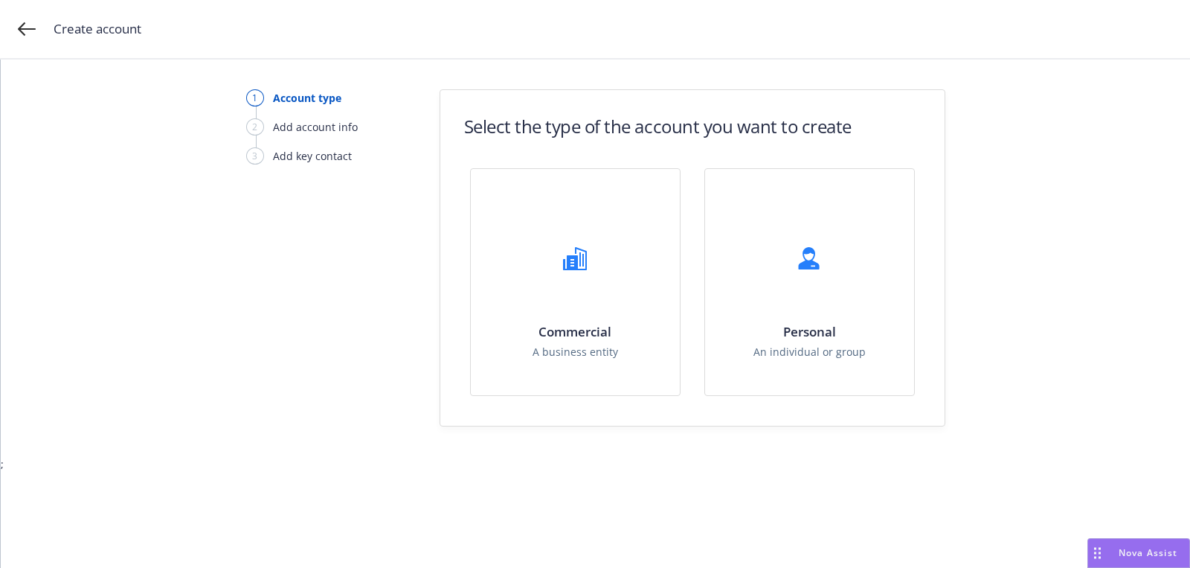
click at [681, 229] on div "Commercial A business entity Personal An individual or group" at bounding box center [692, 282] width 445 height 228
click at [664, 229] on div "Commercial A business entity" at bounding box center [575, 282] width 209 height 226
select select "US"
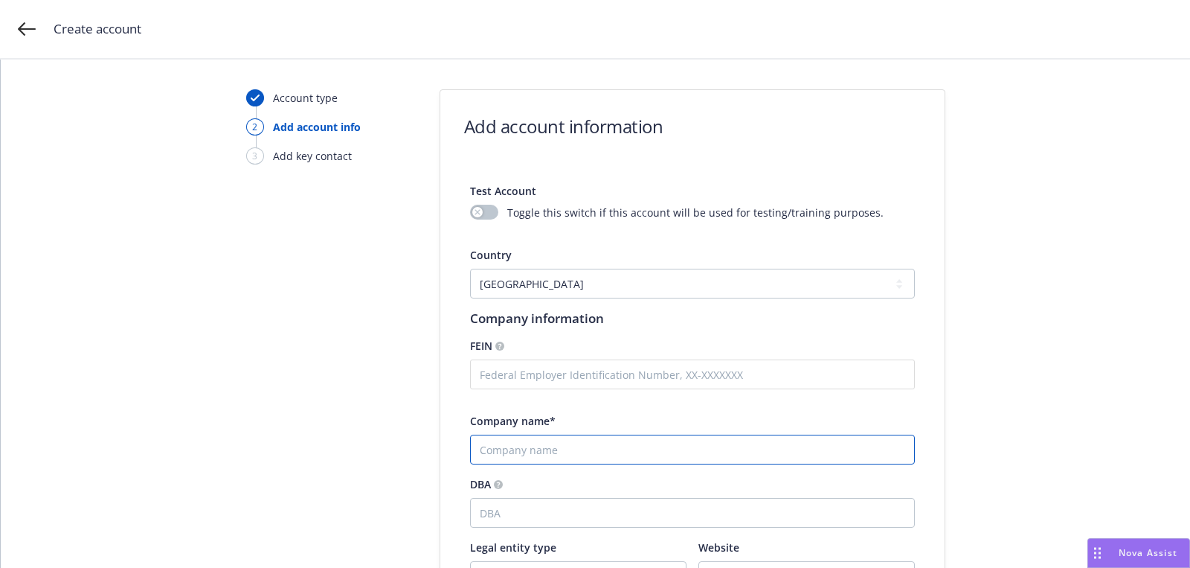
click at [577, 441] on input "Company name*" at bounding box center [692, 449] width 445 height 30
paste input "TheIncLAB"
click at [476, 451] on input "TheIncLAB" at bounding box center [692, 449] width 445 height 30
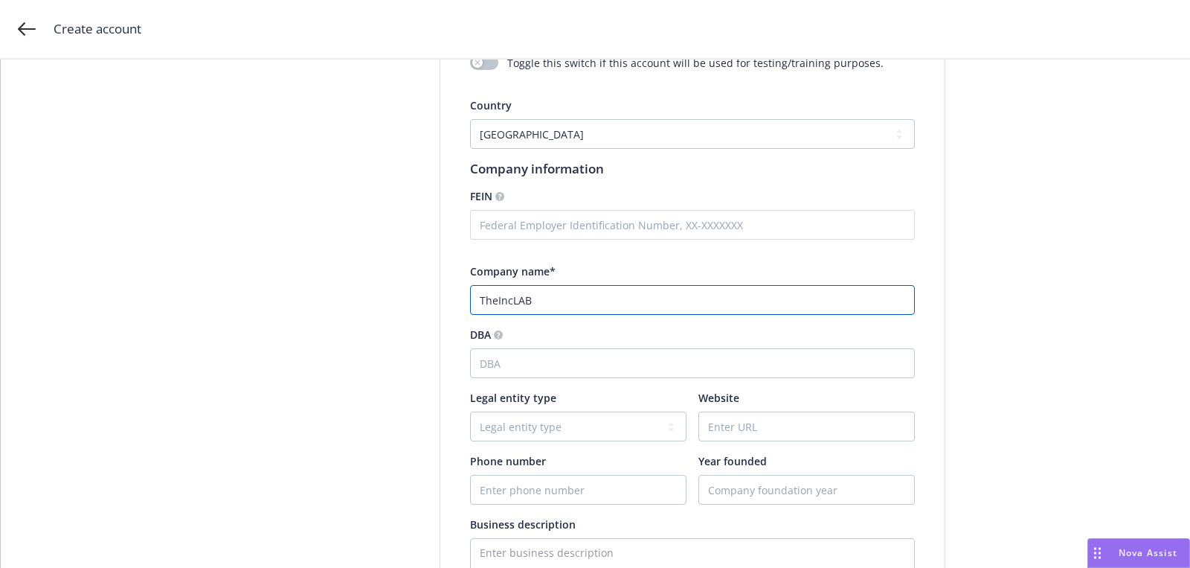
scroll to position [205, 0]
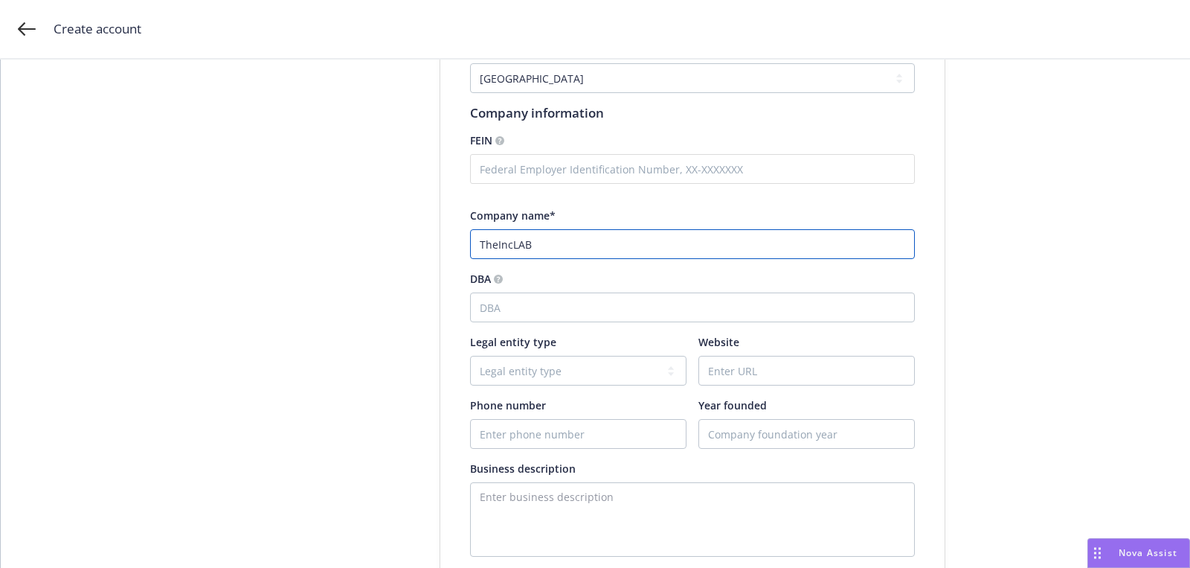
type input "TheIncLAB"
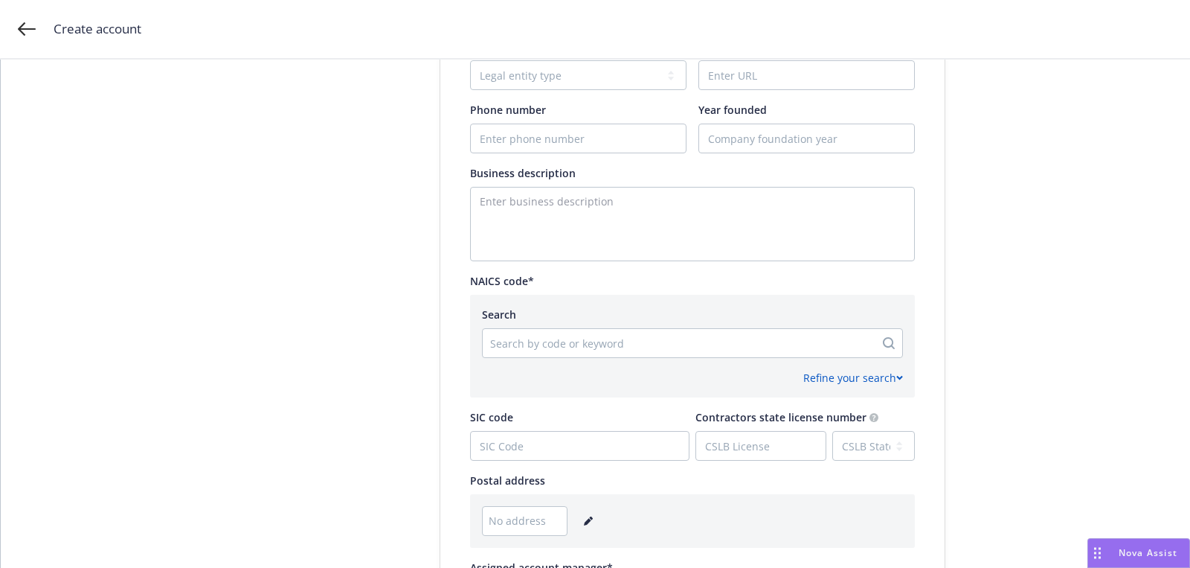
scroll to position [566, 0]
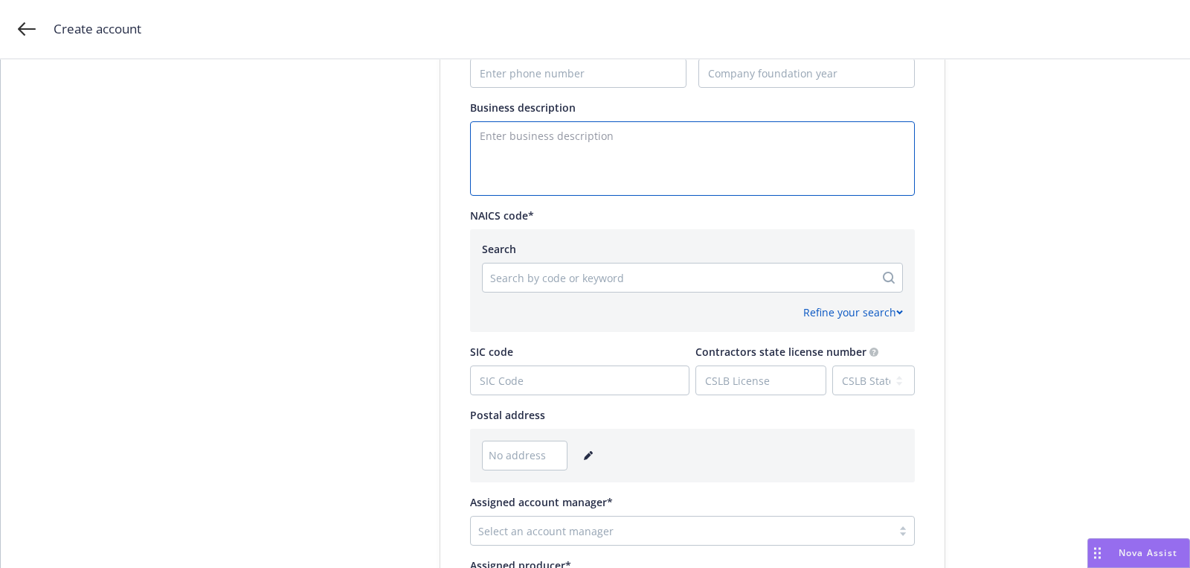
click at [530, 168] on textarea "Enter business description" at bounding box center [692, 158] width 445 height 74
paste textarea "Virtual Reality, Augmented Reality, Emerging Application Engineering, Rapid Int…"
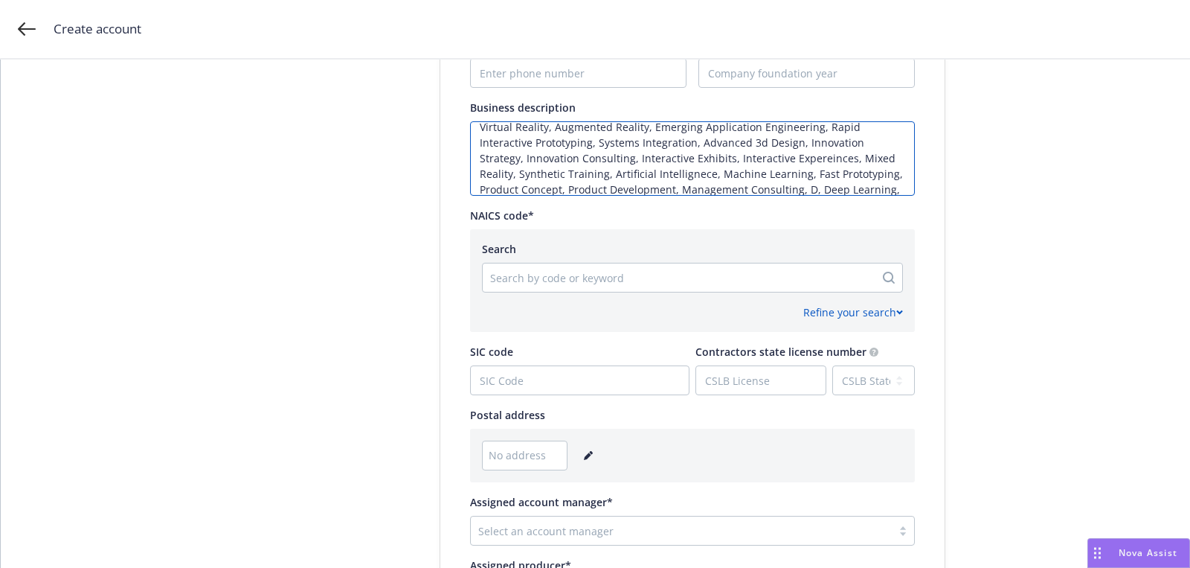
scroll to position [9, 0]
type textarea "Virtual Reality, Augmented Reality, Emerging Application Engineering, Rapid Int…"
click at [572, 278] on div at bounding box center [678, 278] width 377 height 18
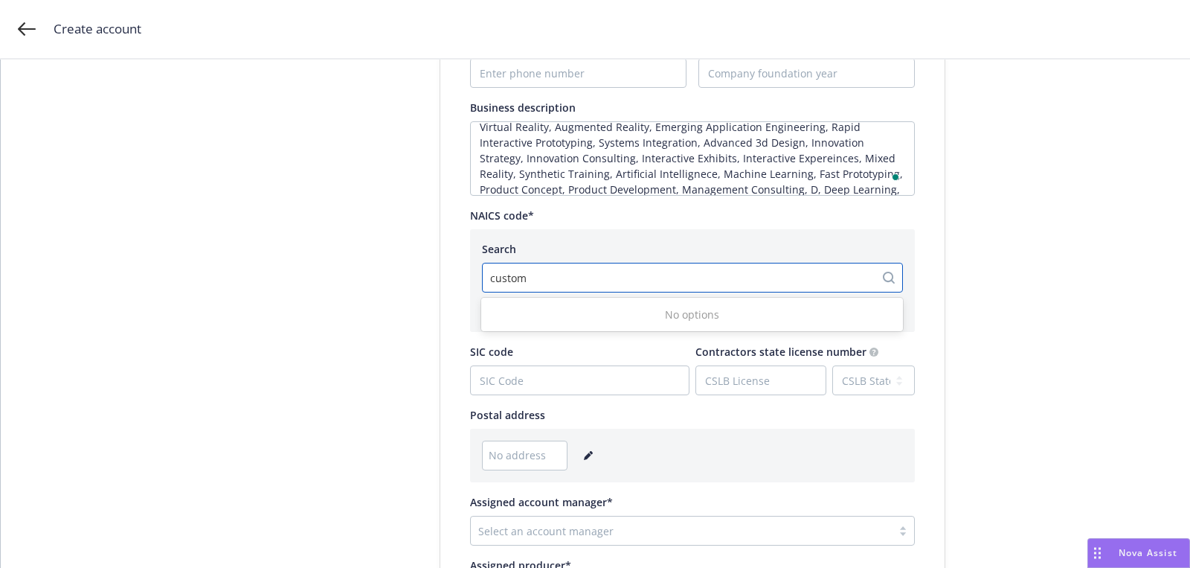
type input "custom c"
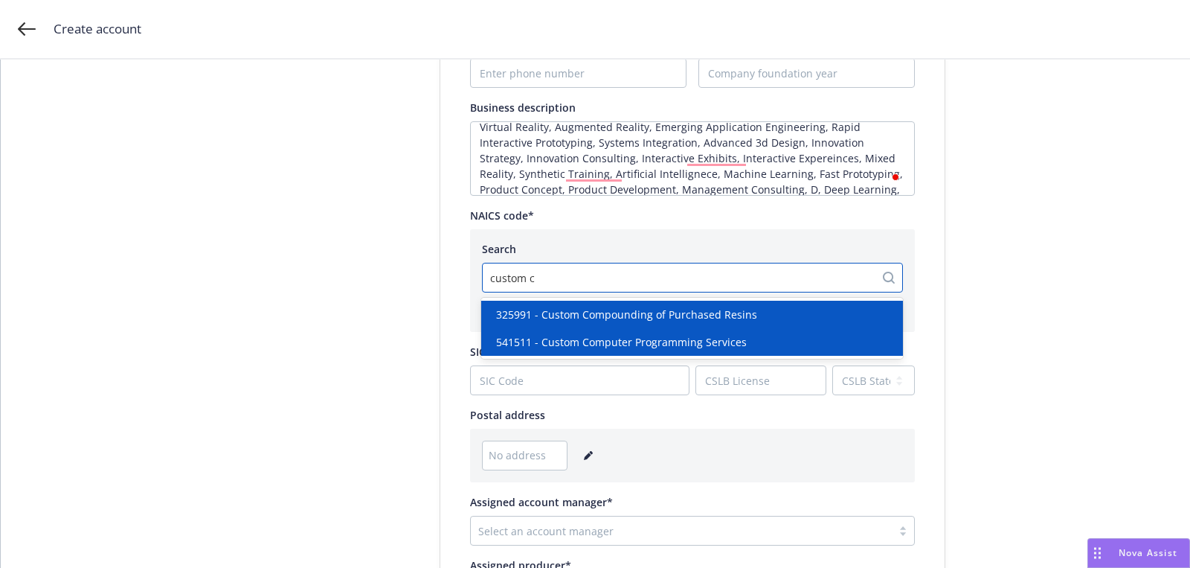
click at [593, 344] on span "541511 - Custom Computer Programming Services" at bounding box center [621, 342] width 251 height 16
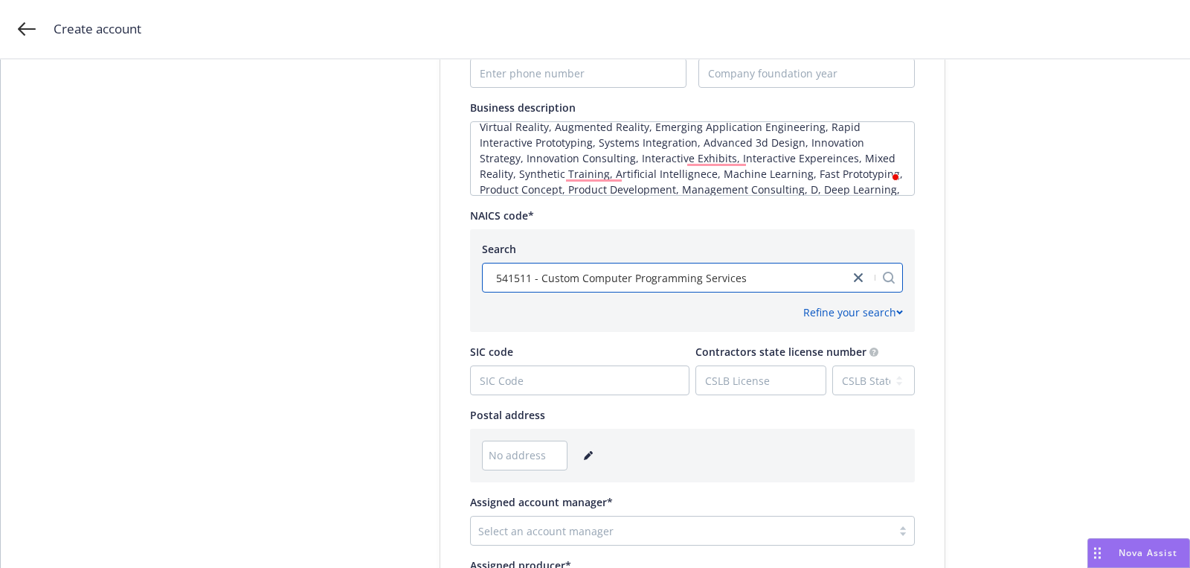
click at [589, 461] on link "editPencil" at bounding box center [589, 455] width 18 height 18
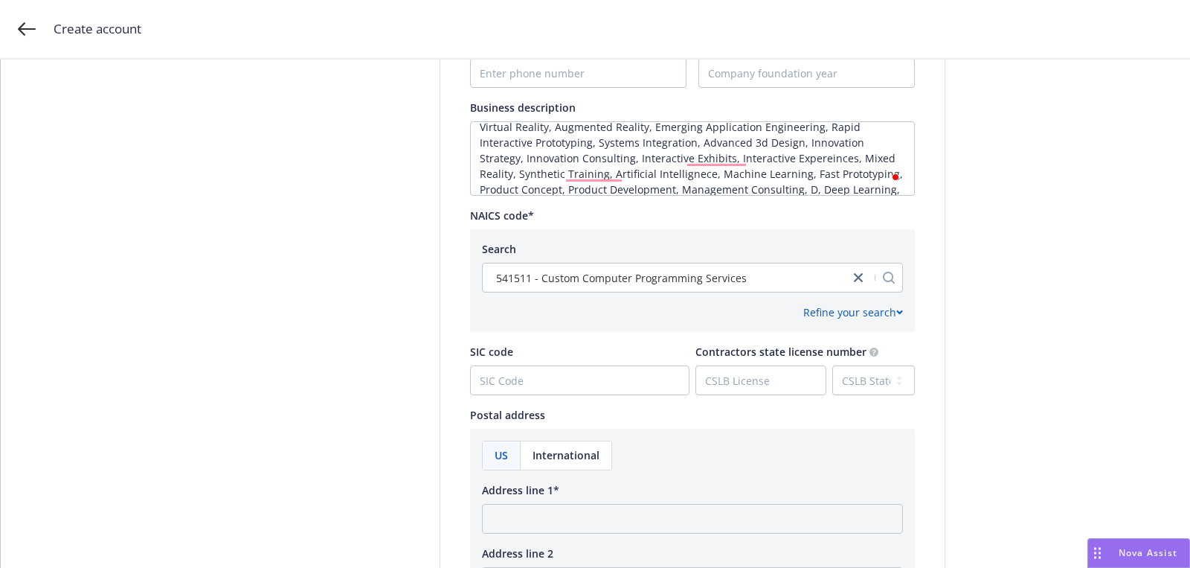
scroll to position [443, 0]
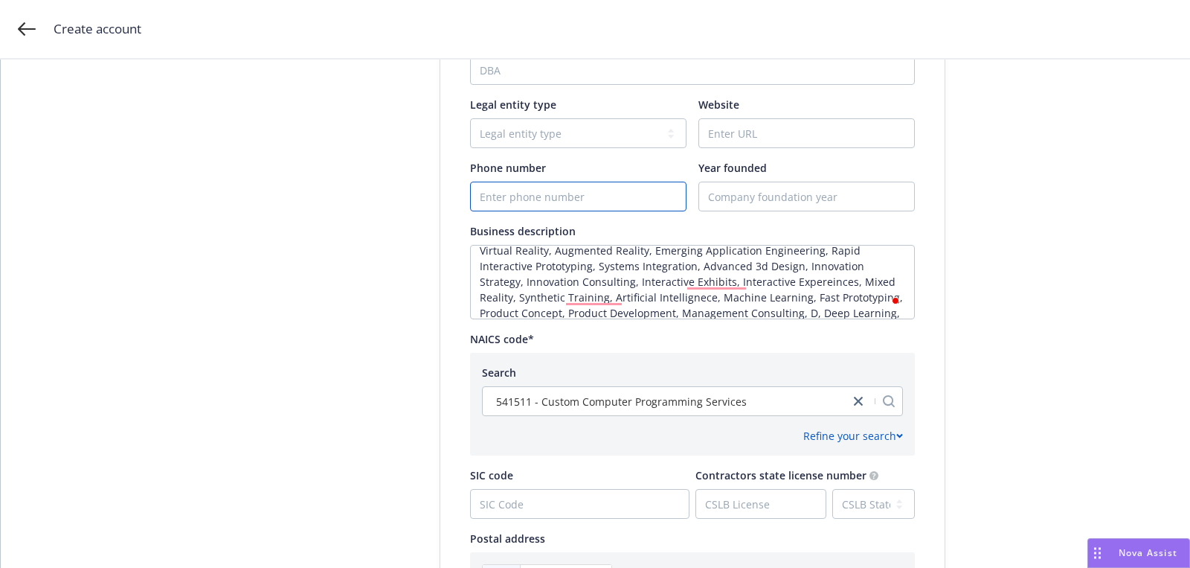
click at [597, 203] on input "Phone number" at bounding box center [578, 196] width 215 height 28
paste input "[PHONE_NUMBER]"
type input "[PHONE_NUMBER]"
click at [792, 152] on div "Test Account Toggle this switch if this account will be used for testing/traini…" at bounding box center [692, 375] width 445 height 1301
click at [768, 121] on input "Website" at bounding box center [806, 133] width 215 height 28
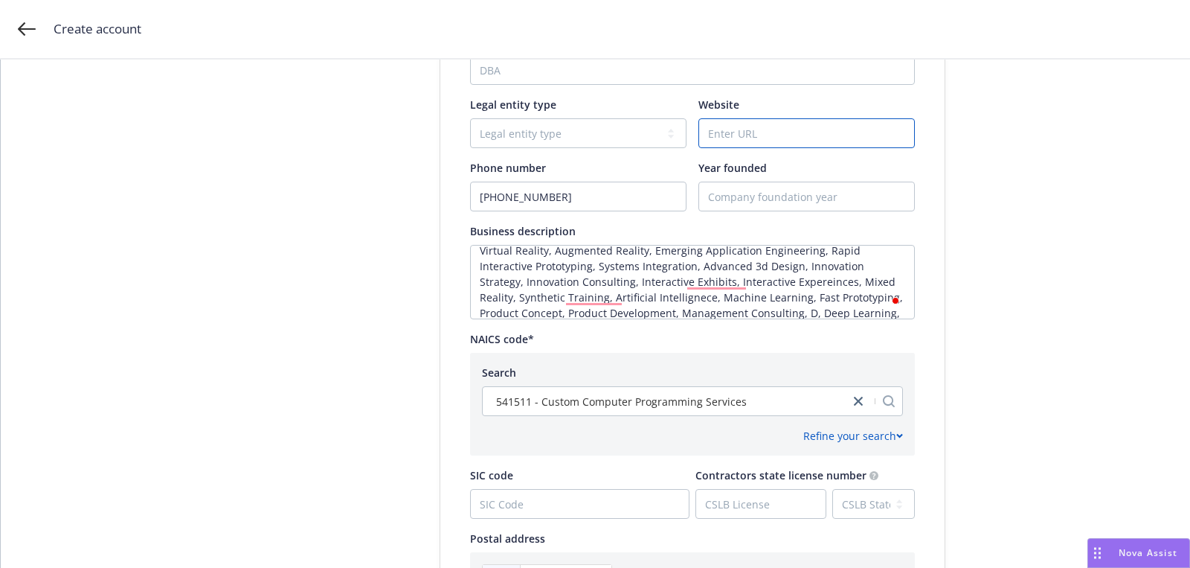
paste input "[DOMAIN_NAME]"
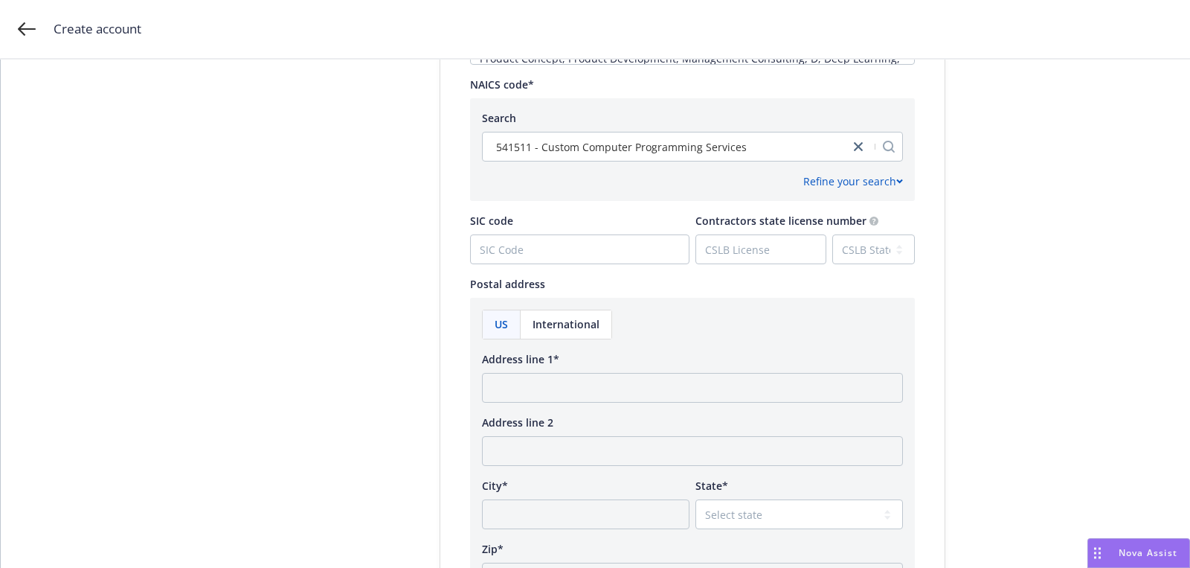
scroll to position [705, 0]
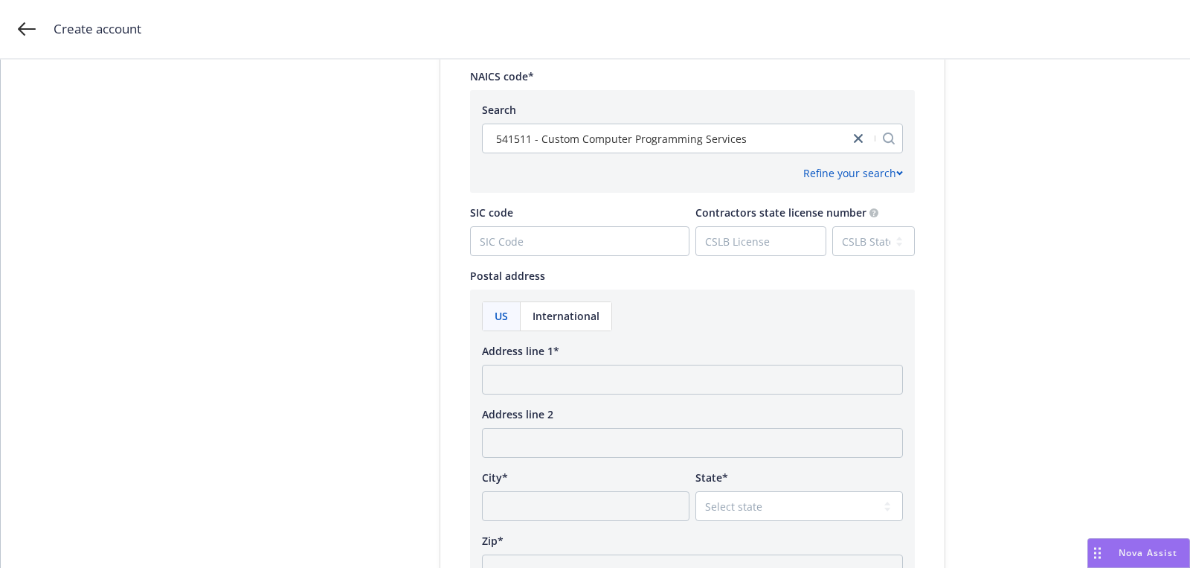
type input "[DOMAIN_NAME]"
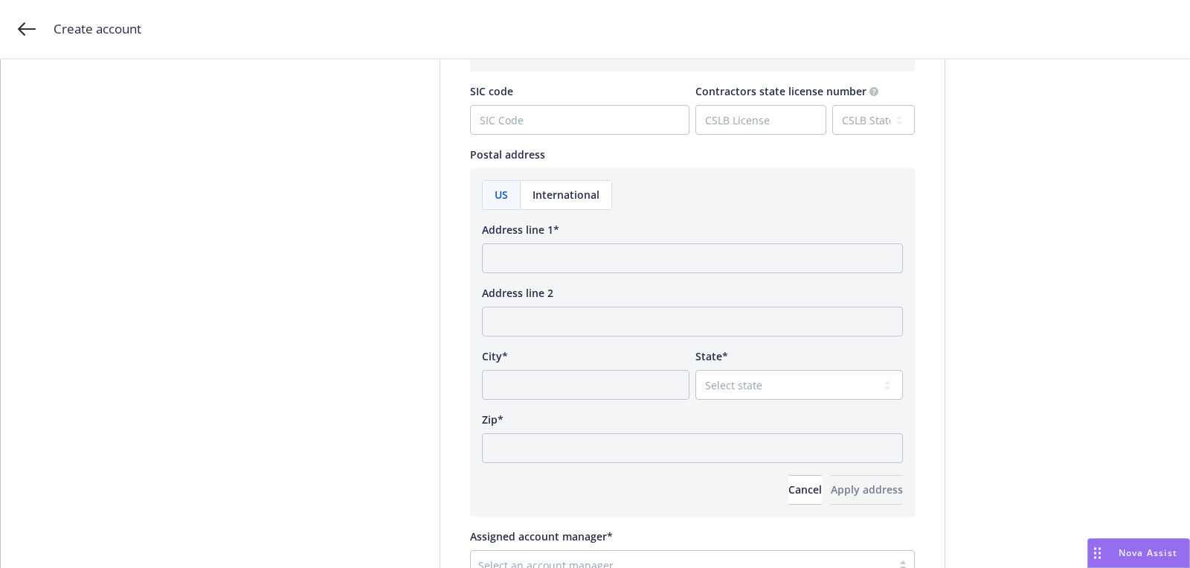
scroll to position [853, 0]
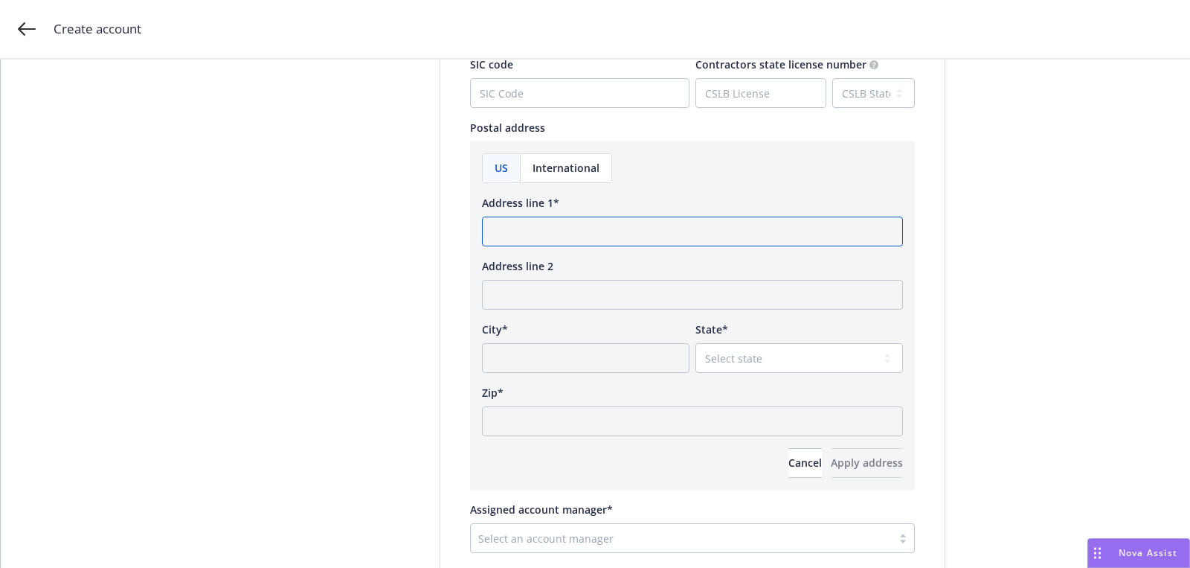
click at [527, 234] on input "Address line 1*" at bounding box center [692, 231] width 421 height 30
paste input "[PERSON_NAME], [US_STATE] 22102"
click at [495, 225] on input "[PERSON_NAME], [US_STATE] 22102" at bounding box center [692, 231] width 421 height 30
click at [597, 222] on input "[PERSON_NAME], [US_STATE] 22102" at bounding box center [692, 231] width 421 height 30
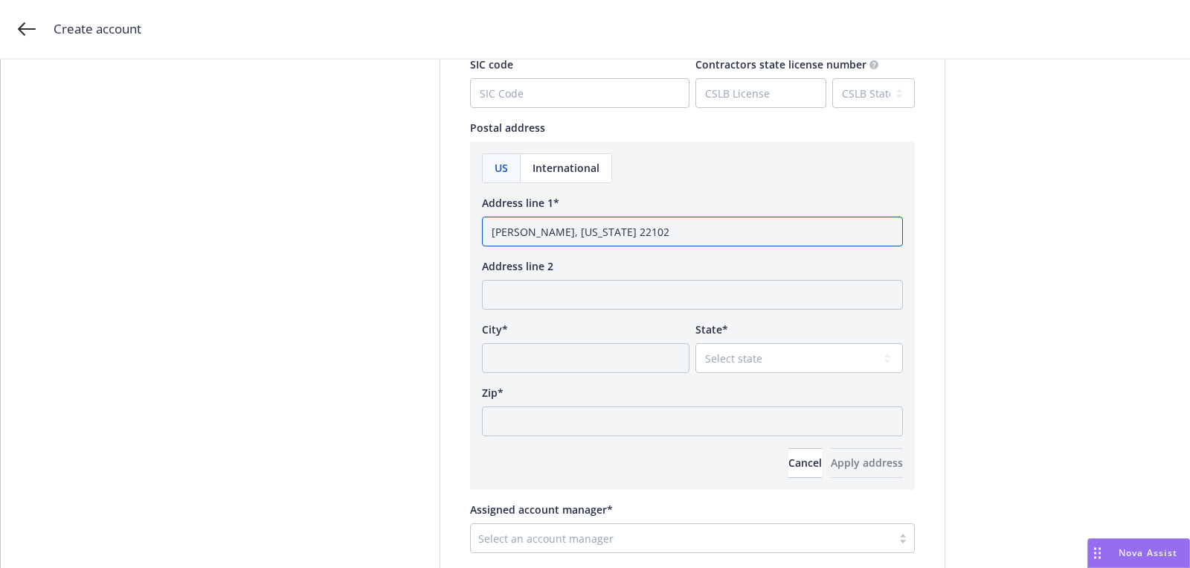
click at [592, 236] on input "[PERSON_NAME], [US_STATE] 22102" at bounding box center [692, 231] width 421 height 30
type input "Mc Lean, [US_STATE]"
click at [586, 439] on div "US International Address line 1* Mc Lean, [US_STATE] Address line 2 City* State…" at bounding box center [692, 315] width 421 height 324
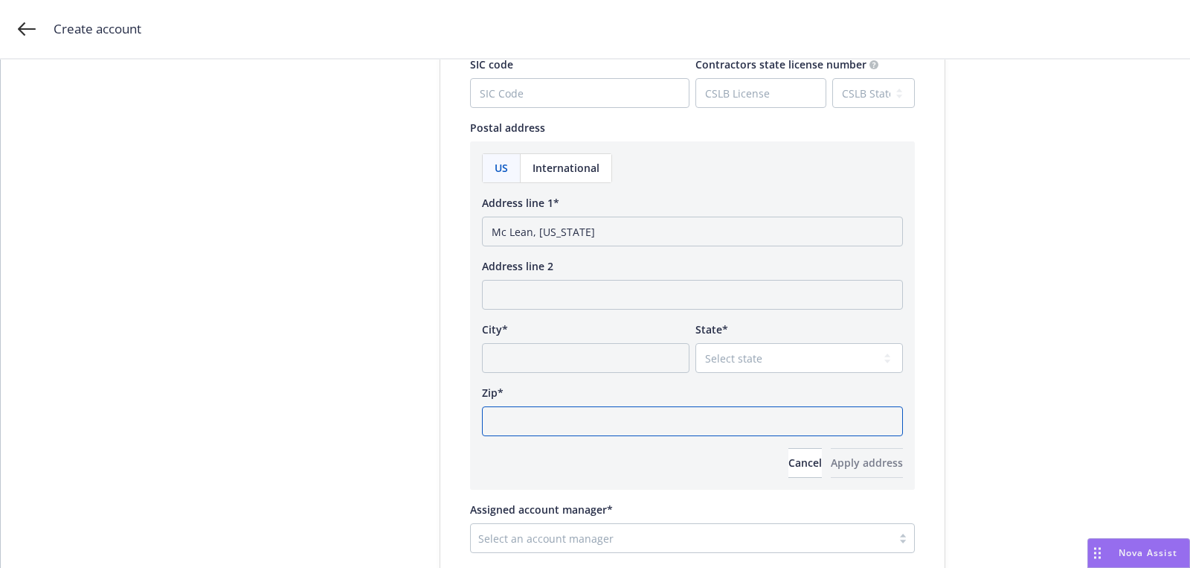
click at [584, 428] on input "Zip*" at bounding box center [692, 421] width 421 height 30
paste input "22102"
type input "22102"
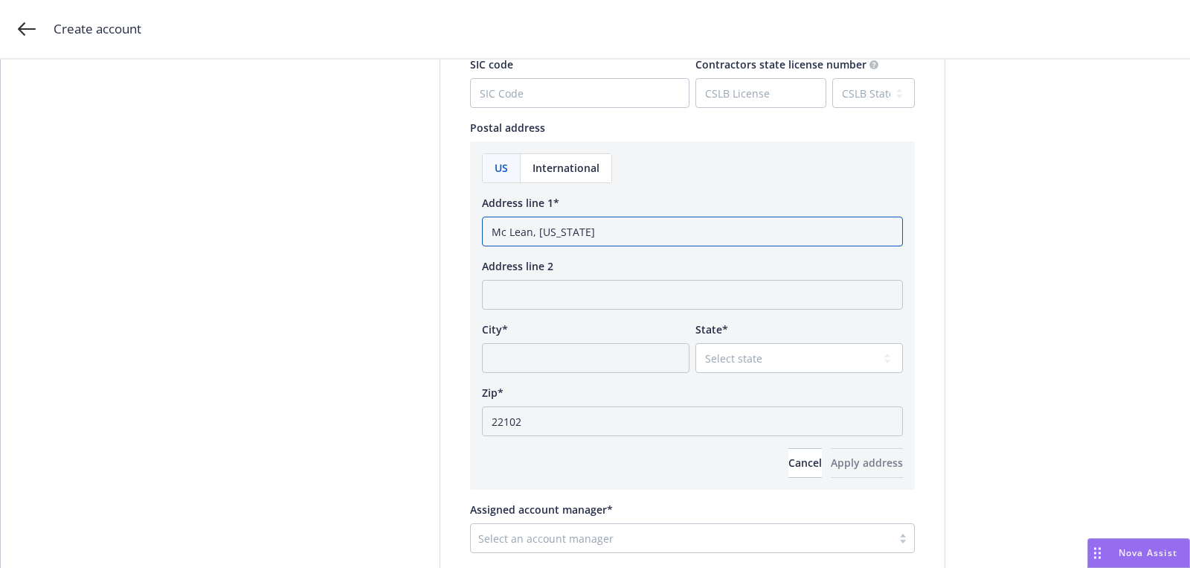
drag, startPoint x: 529, startPoint y: 233, endPoint x: 462, endPoint y: 233, distance: 67.0
click at [576, 346] on input "City*" at bounding box center [586, 358] width 208 height 30
paste input "Mc Lean"
type input "Mc Lean"
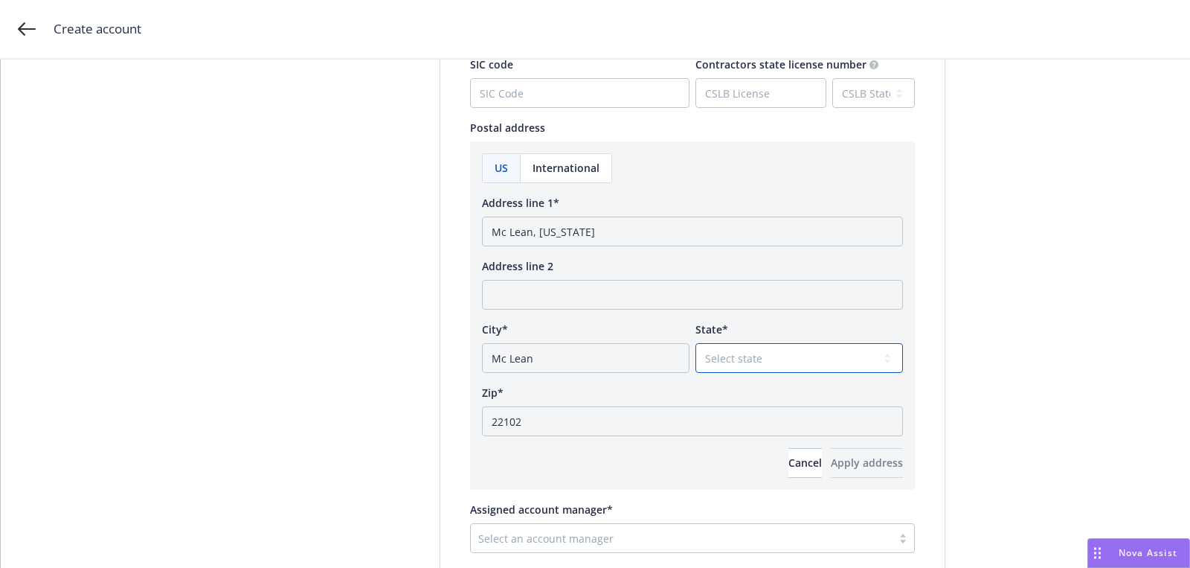
click at [812, 347] on select "Select state [US_STATE] [US_STATE] [US_STATE] [US_STATE] [US_STATE] [PERSON_NAM…" at bounding box center [800, 358] width 208 height 30
select select "VA"
click at [831, 473] on button "Apply address" at bounding box center [867, 463] width 72 height 30
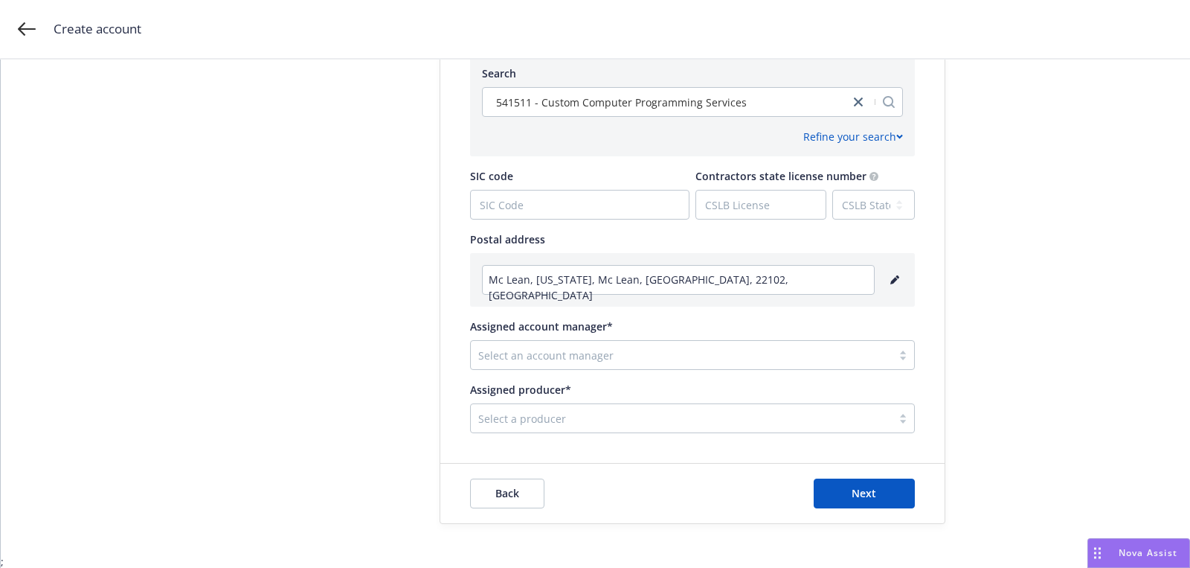
click at [564, 397] on div "Assigned producer* Select a producer" at bounding box center [692, 407] width 445 height 51
click at [546, 366] on div "Select an account manager" at bounding box center [692, 355] width 445 height 30
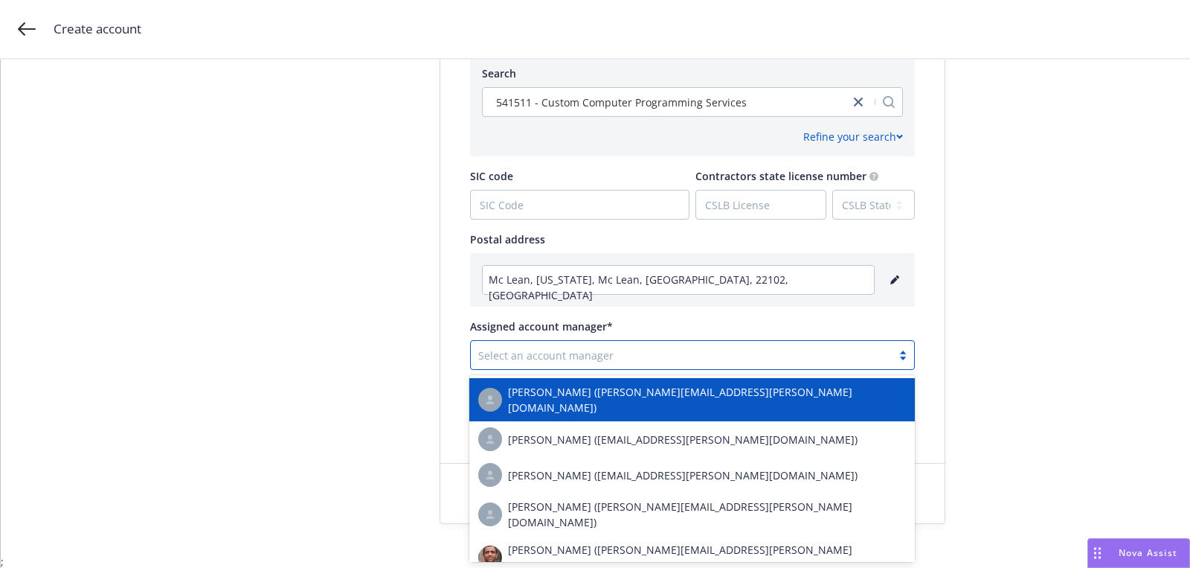
click at [543, 363] on div "Select an account manager" at bounding box center [681, 355] width 421 height 24
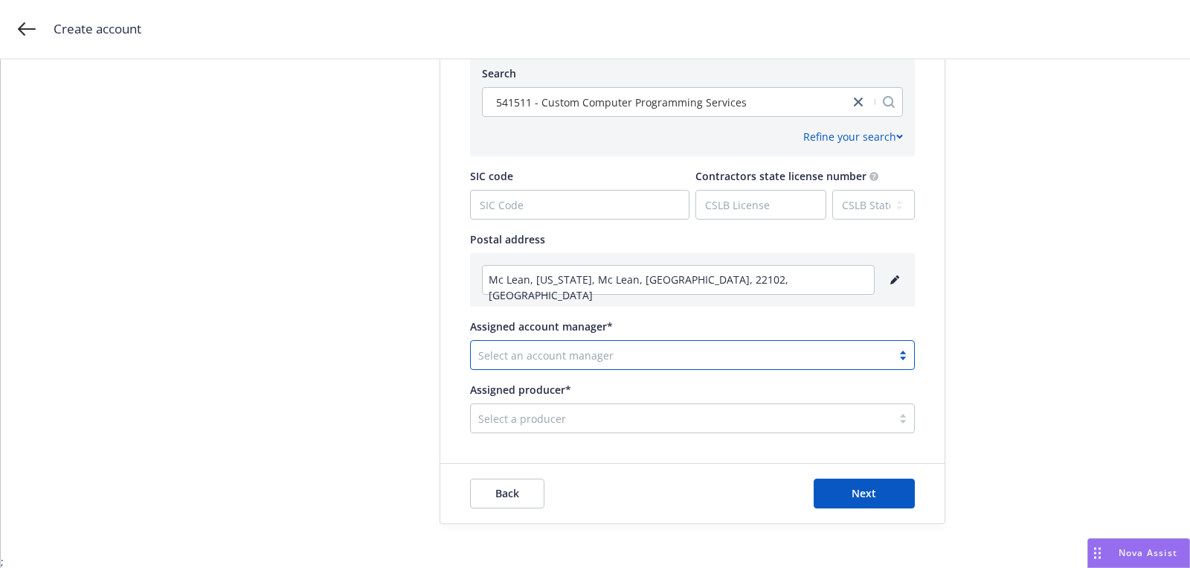
click at [543, 363] on div "Select an account manager" at bounding box center [681, 355] width 421 height 24
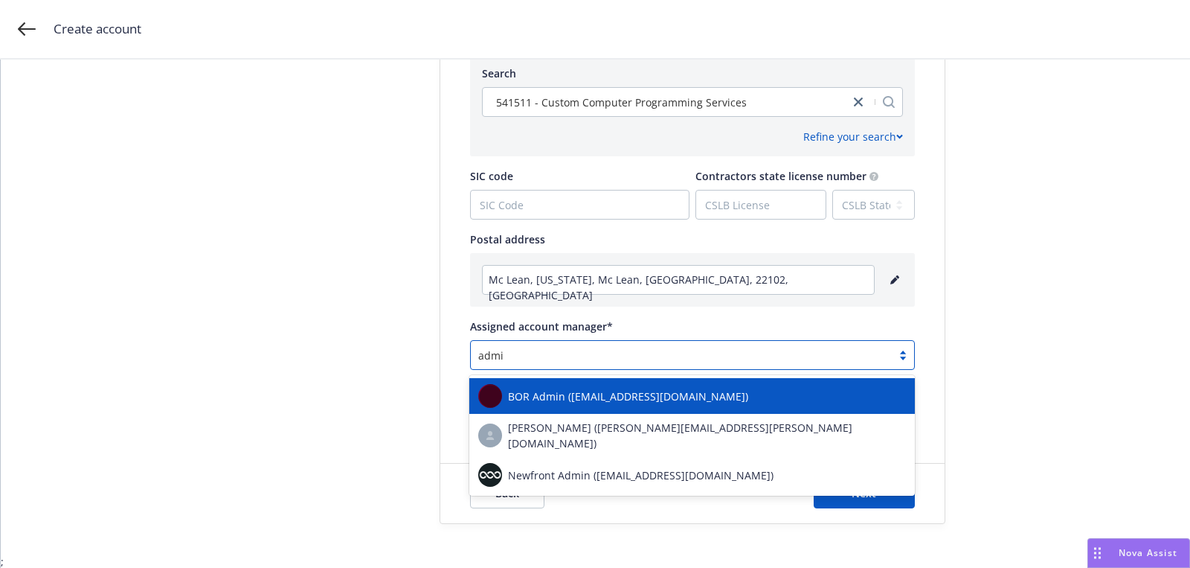
type input "admin"
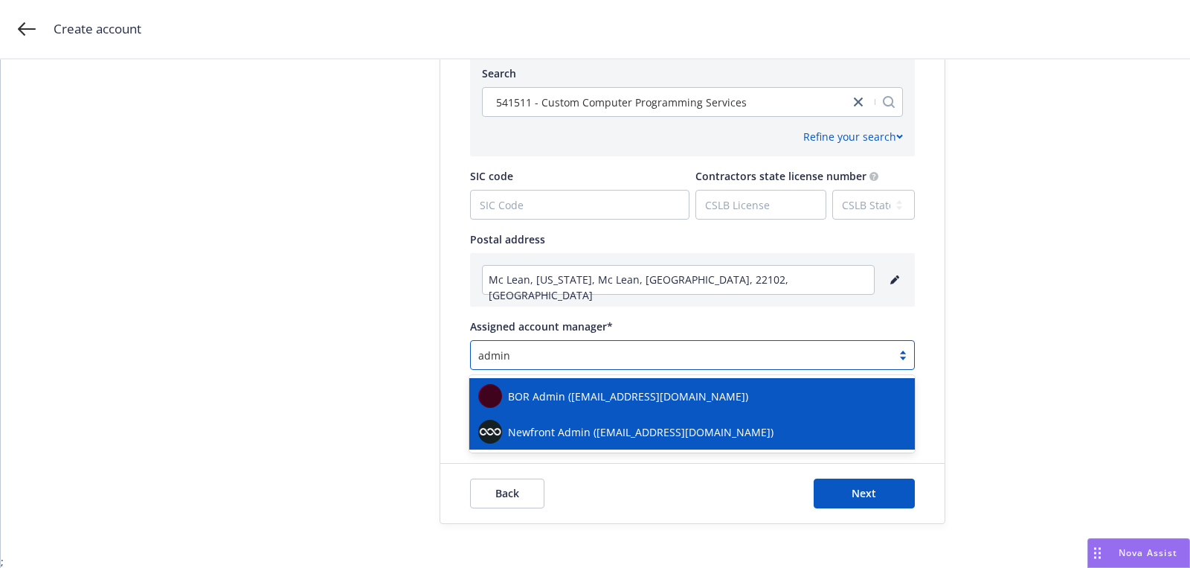
click at [555, 428] on span "Newfront Admin ([EMAIL_ADDRESS][DOMAIN_NAME])" at bounding box center [641, 432] width 266 height 16
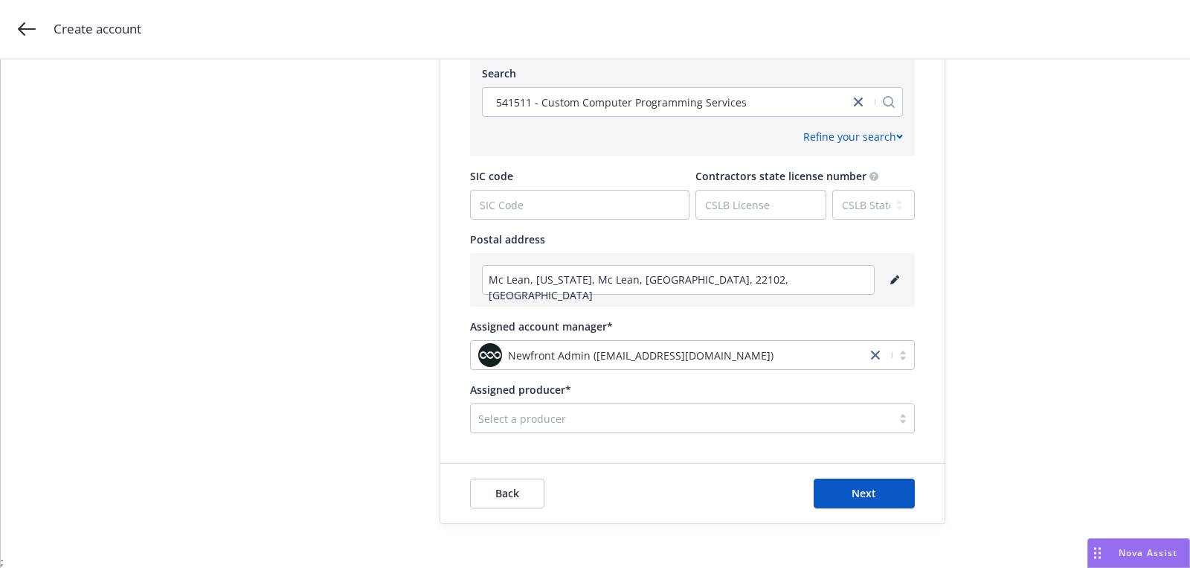
click at [519, 427] on div "Select a producer" at bounding box center [681, 418] width 421 height 24
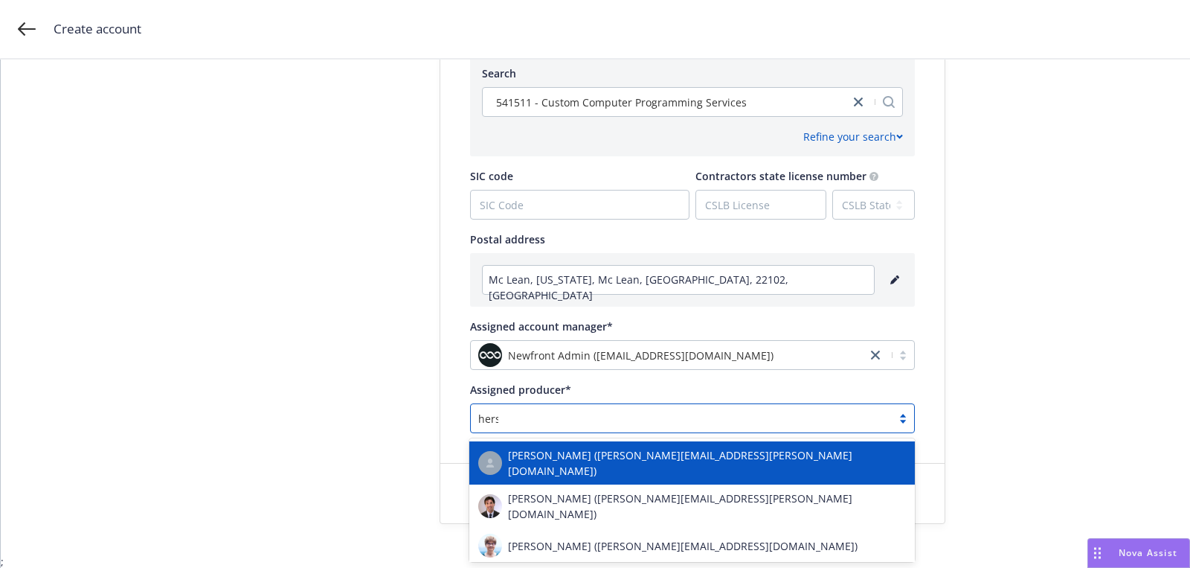
type input "[PERSON_NAME]"
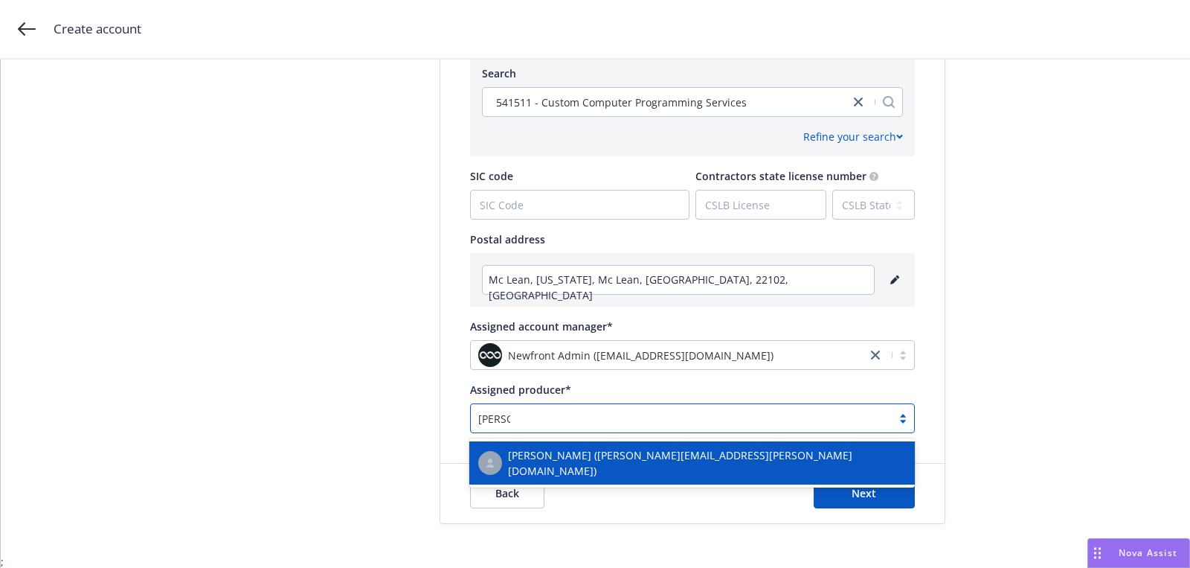
click at [529, 452] on span "[PERSON_NAME] ([PERSON_NAME][EMAIL_ADDRESS][PERSON_NAME][DOMAIN_NAME])" at bounding box center [707, 462] width 398 height 31
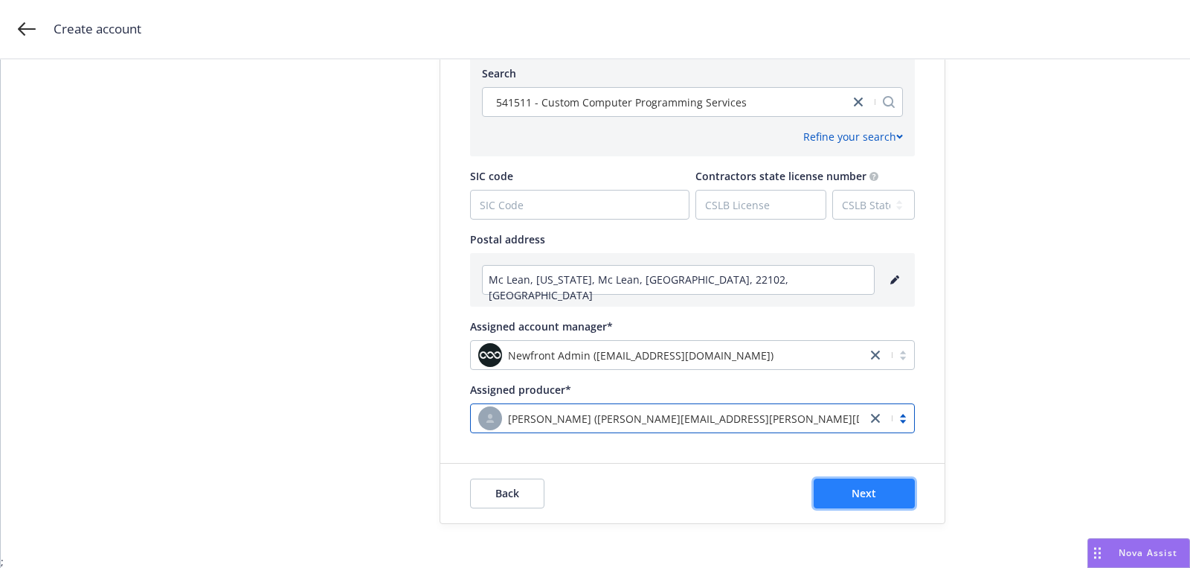
click at [862, 493] on span "Next" at bounding box center [864, 493] width 25 height 14
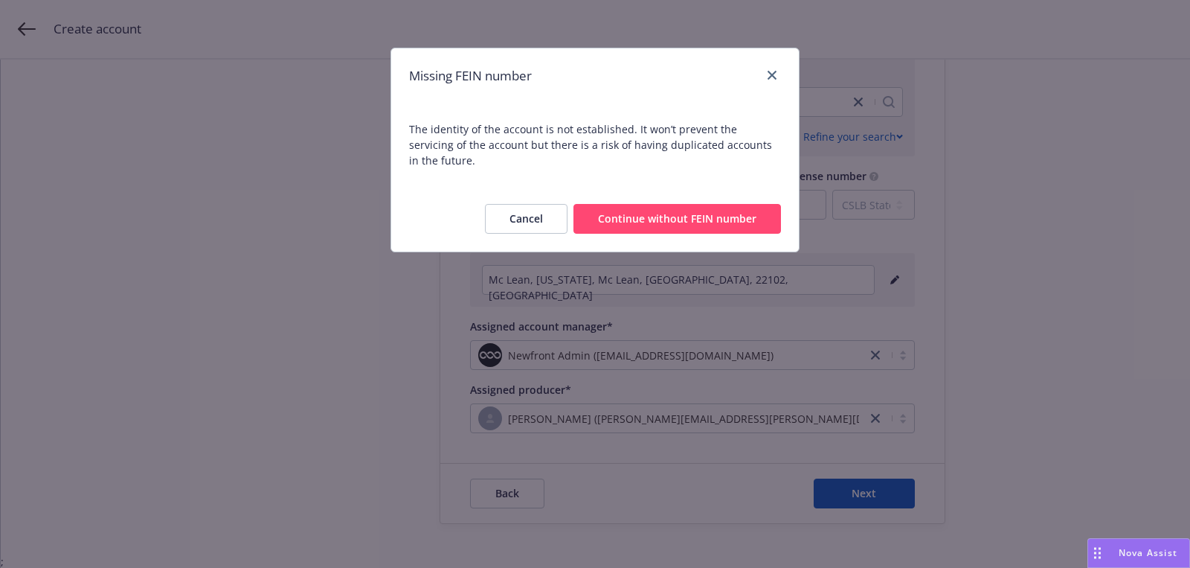
click at [676, 187] on div "Cancel Continue without FEIN number" at bounding box center [595, 218] width 408 height 65
click at [676, 204] on button "Continue without FEIN number" at bounding box center [678, 219] width 208 height 30
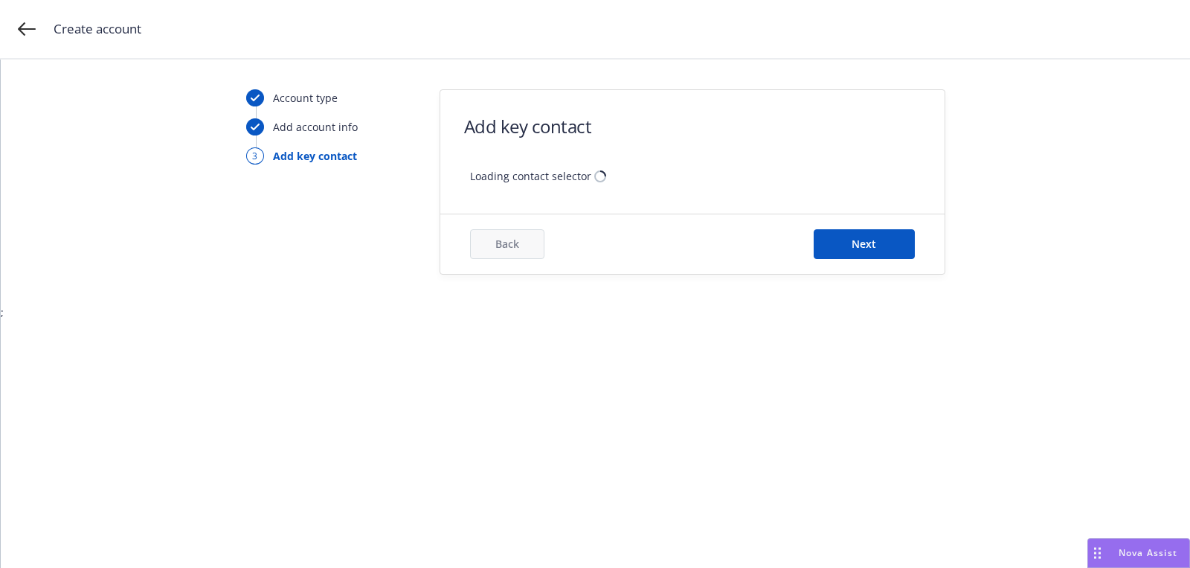
scroll to position [0, 0]
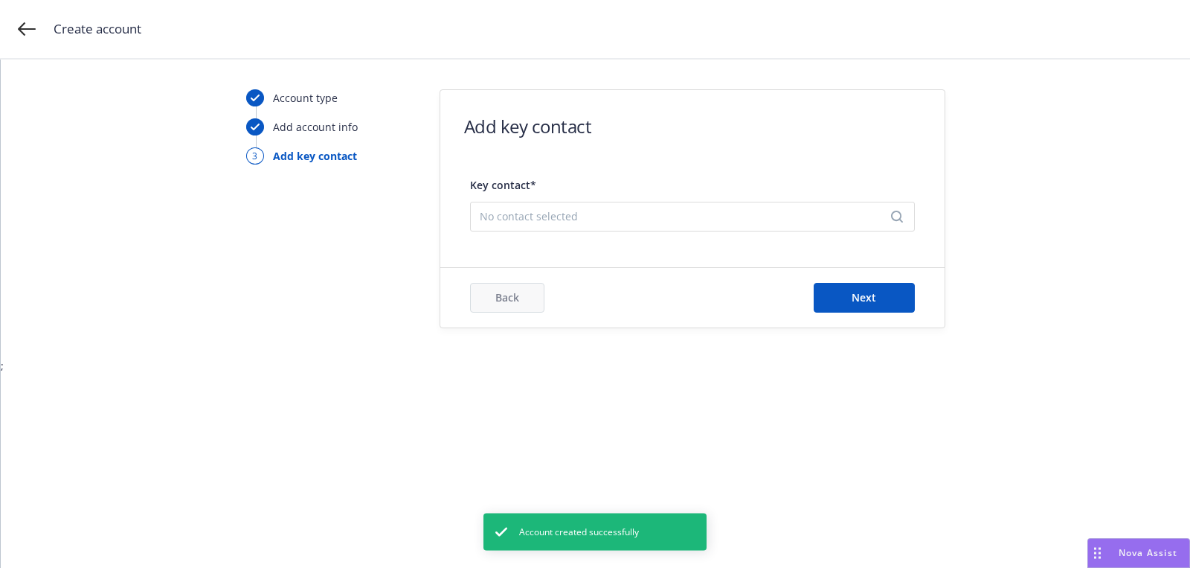
click at [676, 187] on span "Key contact*" at bounding box center [692, 185] width 445 height 16
click at [658, 218] on span "No contact selected" at bounding box center [687, 216] width 414 height 16
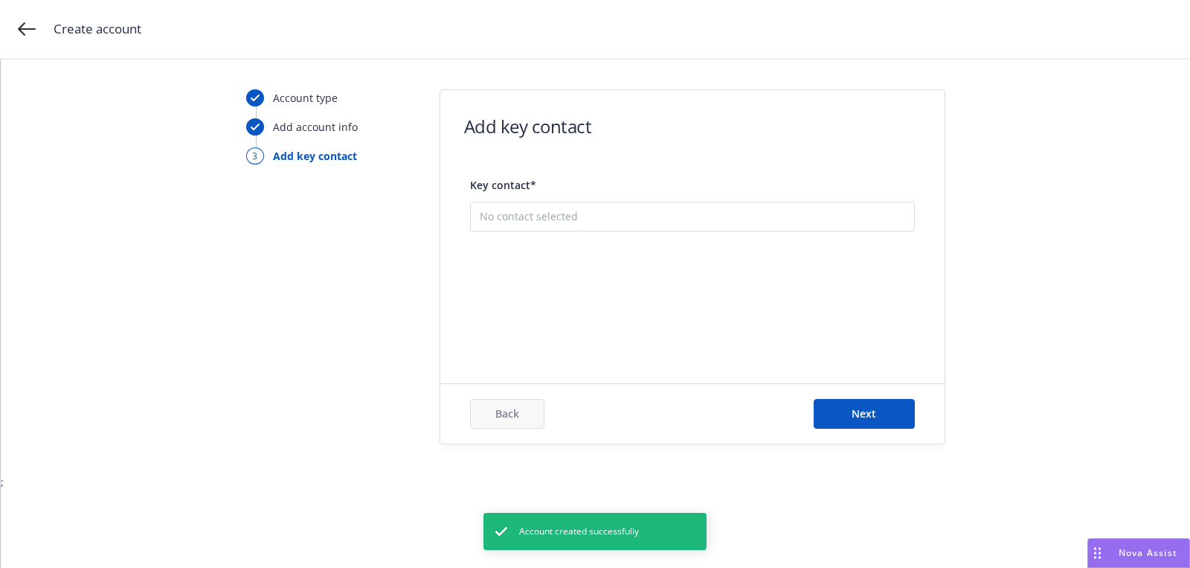
click at [635, 287] on button "Add new contact" at bounding box center [693, 291] width 426 height 30
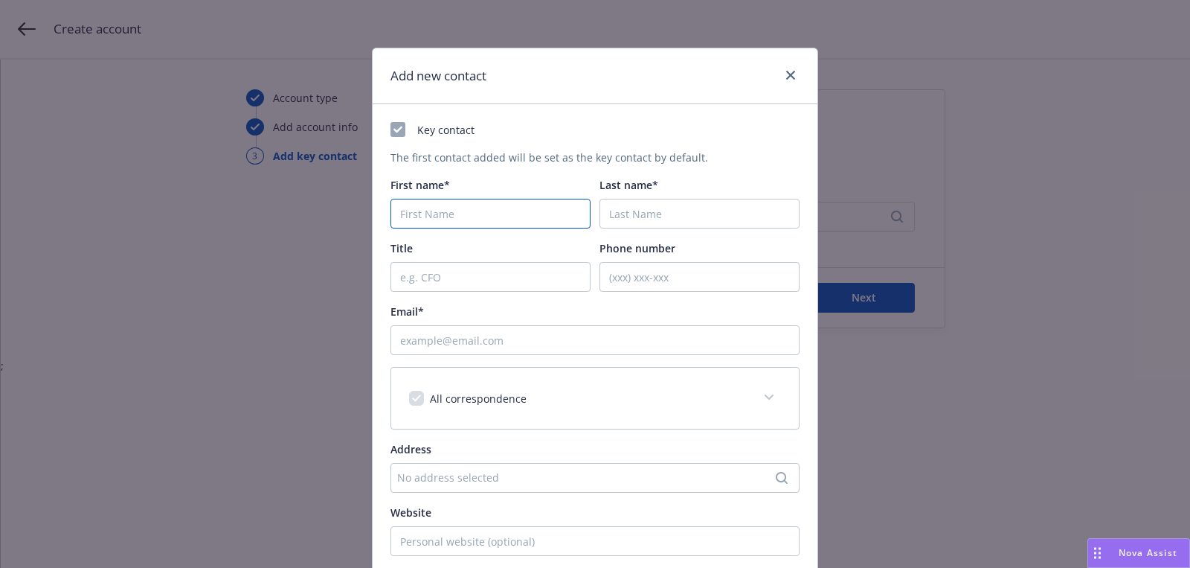
click at [466, 211] on input "First name*" at bounding box center [491, 214] width 200 height 30
paste input "[PERSON_NAME]"
type input "[PERSON_NAME]"
paste input "[PERSON_NAME]"
type input "[PERSON_NAME]"
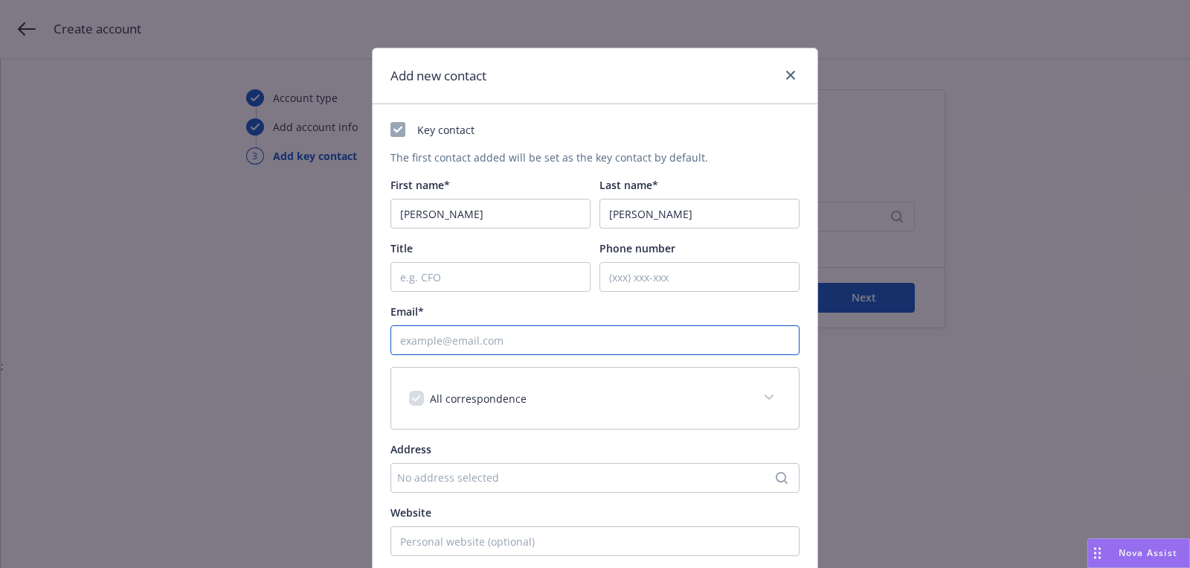
click at [488, 349] on input "Email*" at bounding box center [595, 340] width 409 height 30
paste input "[PERSON_NAME][EMAIL_ADDRESS][PERSON_NAME][DOMAIN_NAME]"
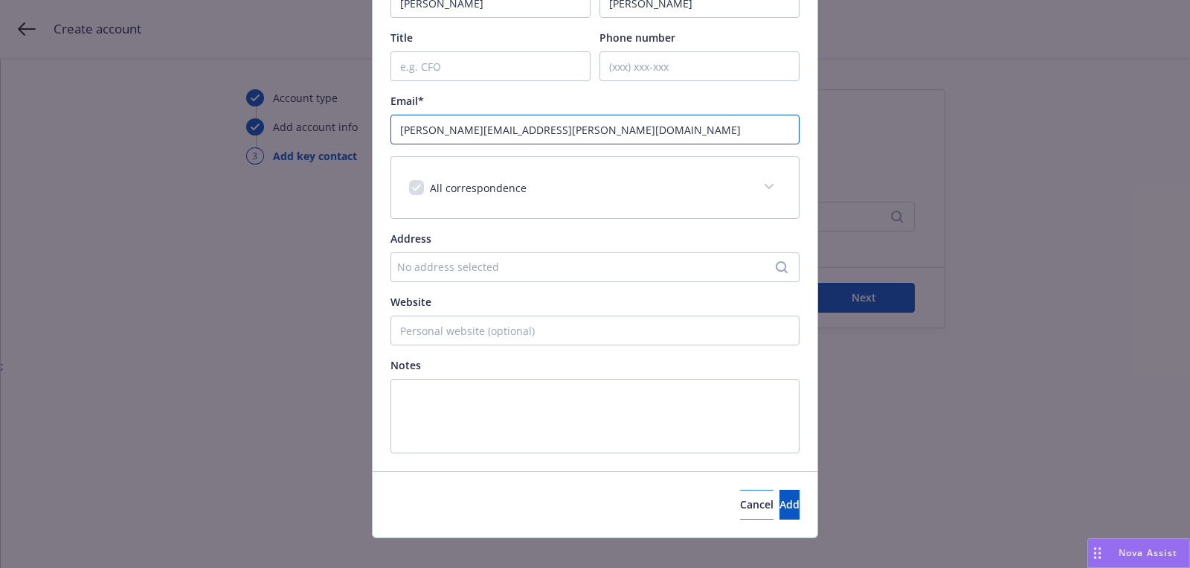
scroll to position [226, 0]
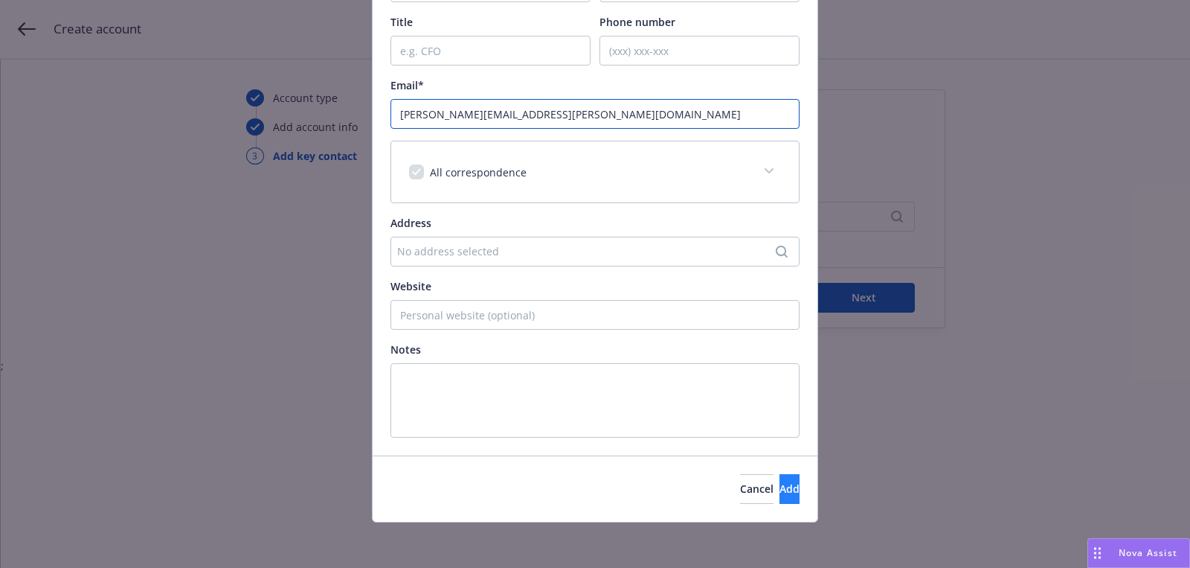
type input "[PERSON_NAME][EMAIL_ADDRESS][PERSON_NAME][DOMAIN_NAME]"
click at [780, 495] on button "Add" at bounding box center [790, 489] width 20 height 30
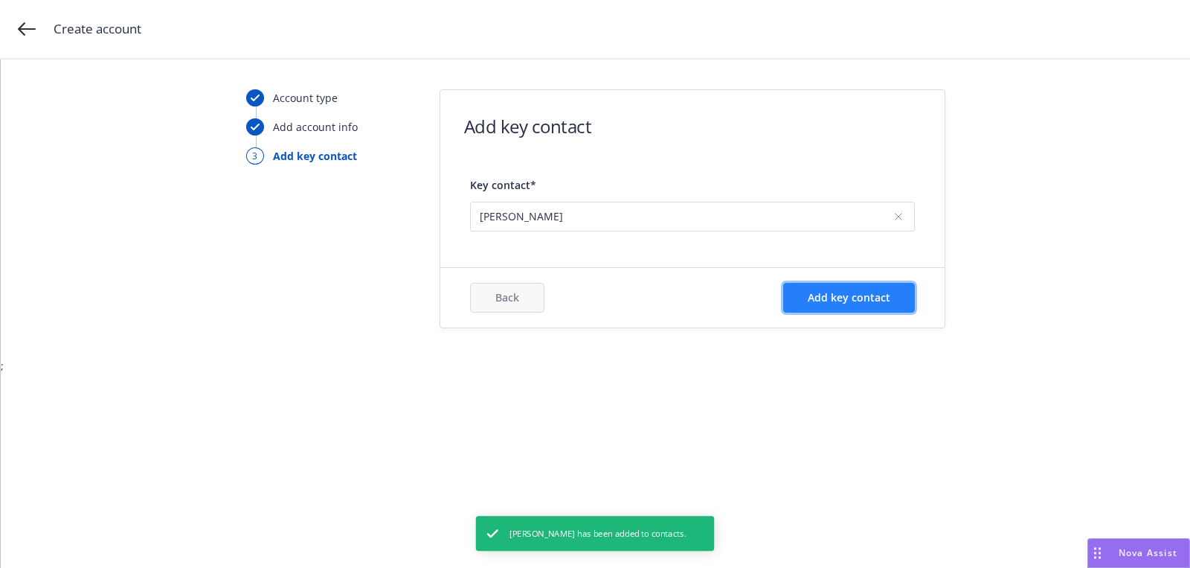
click at [849, 305] on button "Add key contact" at bounding box center [849, 298] width 132 height 30
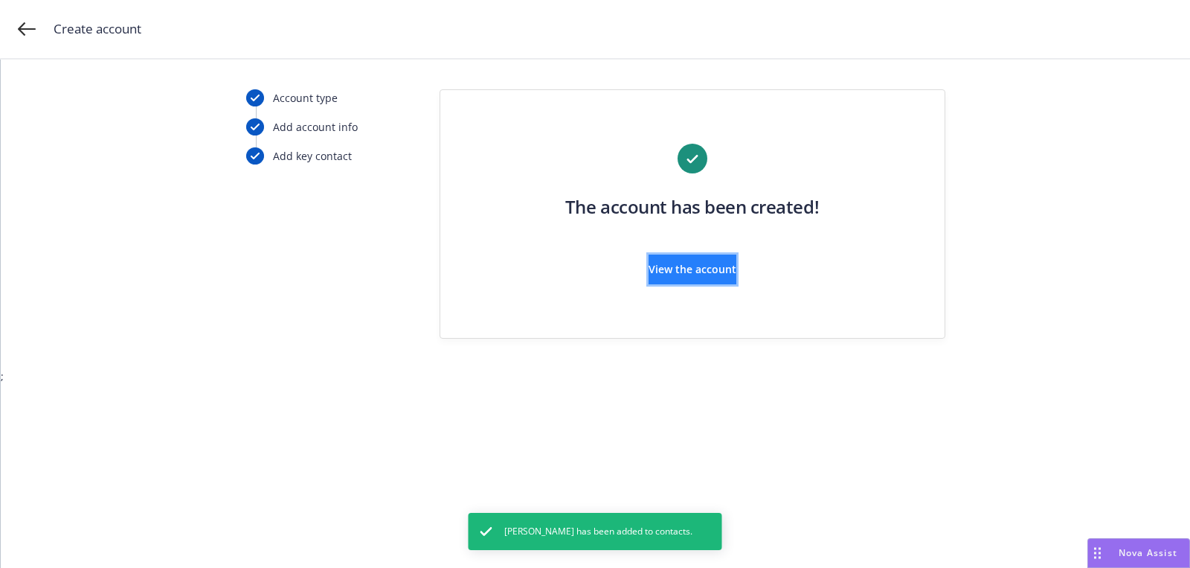
click at [737, 280] on button "View the account" at bounding box center [693, 269] width 88 height 30
